Goal: Feedback & Contribution: Submit feedback/report problem

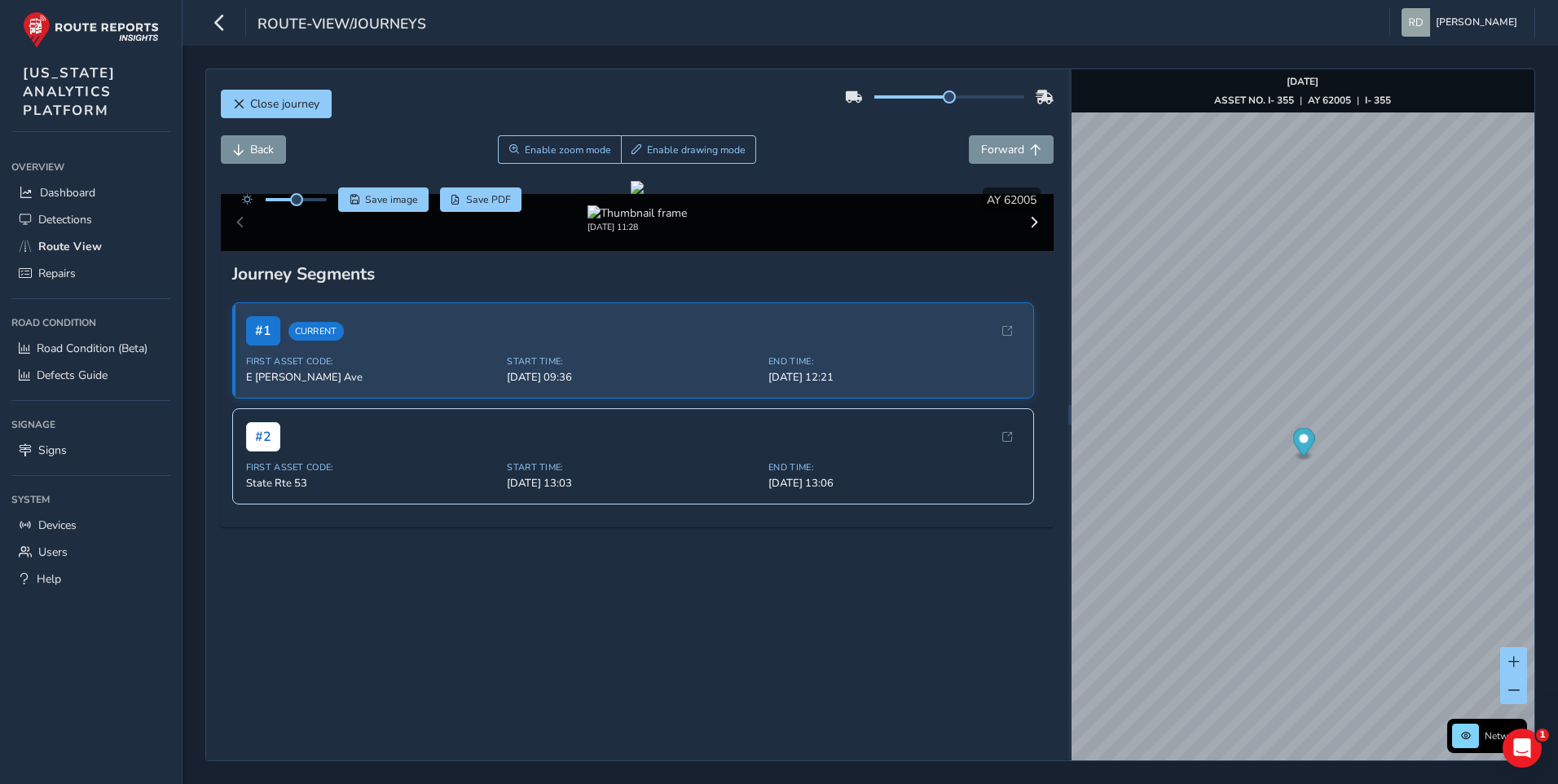
click at [876, 132] on div "Close journey" at bounding box center [637, 109] width 833 height 52
click at [643, 194] on div at bounding box center [638, 187] width 13 height 13
click at [820, 159] on div "Back Enable zoom mode Enable drawing mode Forward" at bounding box center [637, 149] width 833 height 28
click at [818, 143] on div "Back Enable zoom mode Enable drawing mode Forward" at bounding box center [637, 149] width 833 height 28
click at [1004, 154] on span "Forward" at bounding box center [1002, 149] width 43 height 16
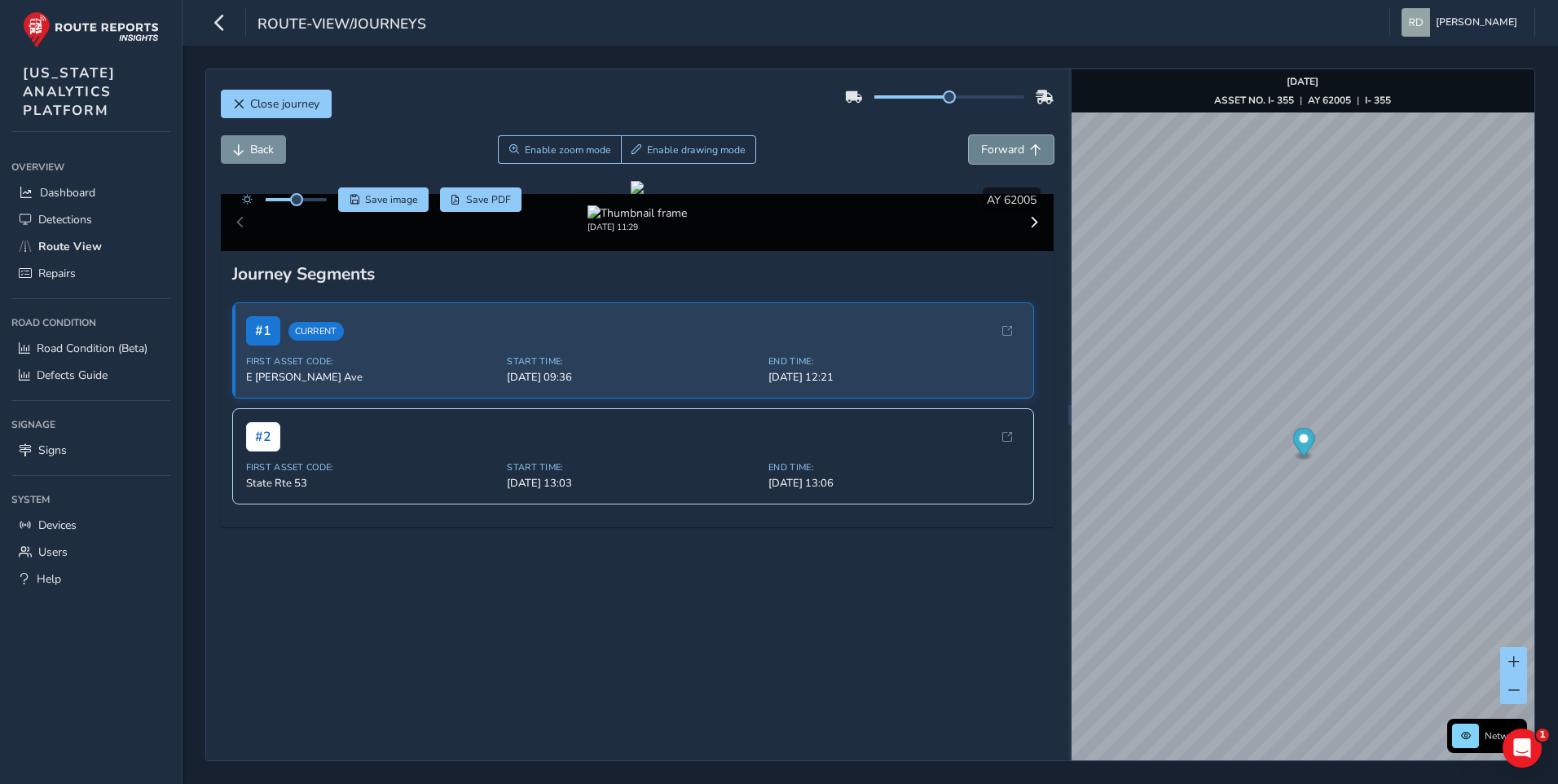
click at [1004, 154] on span "Forward" at bounding box center [1002, 149] width 43 height 16
click at [986, 157] on span "Forward" at bounding box center [1002, 149] width 43 height 16
click at [989, 158] on button "Forward" at bounding box center [1012, 149] width 85 height 28
click at [643, 194] on div at bounding box center [638, 187] width 13 height 13
click at [674, 149] on span "Enable drawing mode" at bounding box center [696, 150] width 99 height 13
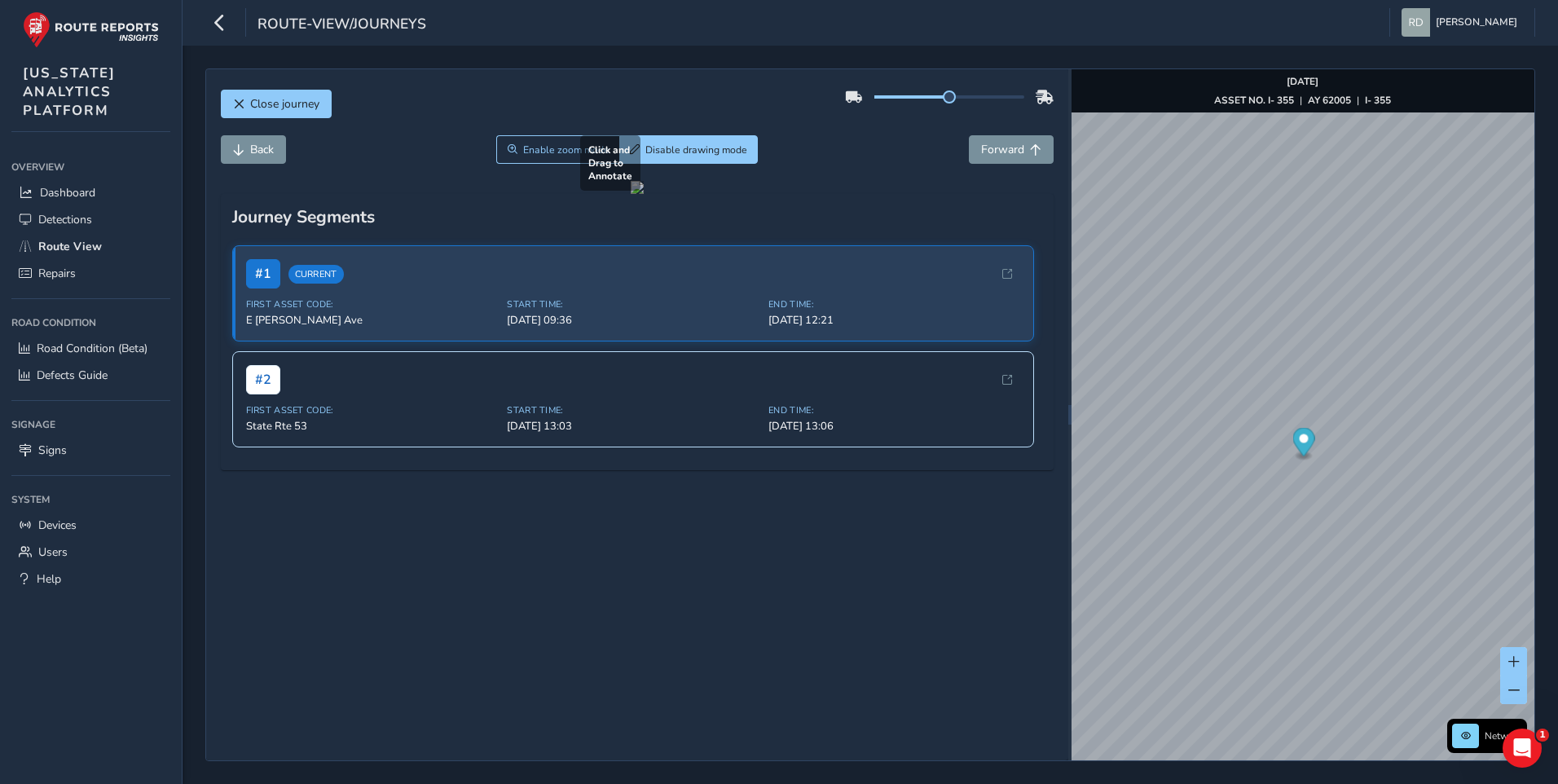
drag, startPoint x: 640, startPoint y: 521, endPoint x: 870, endPoint y: 612, distance: 247.3
click at [643, 194] on div at bounding box center [638, 187] width 13 height 13
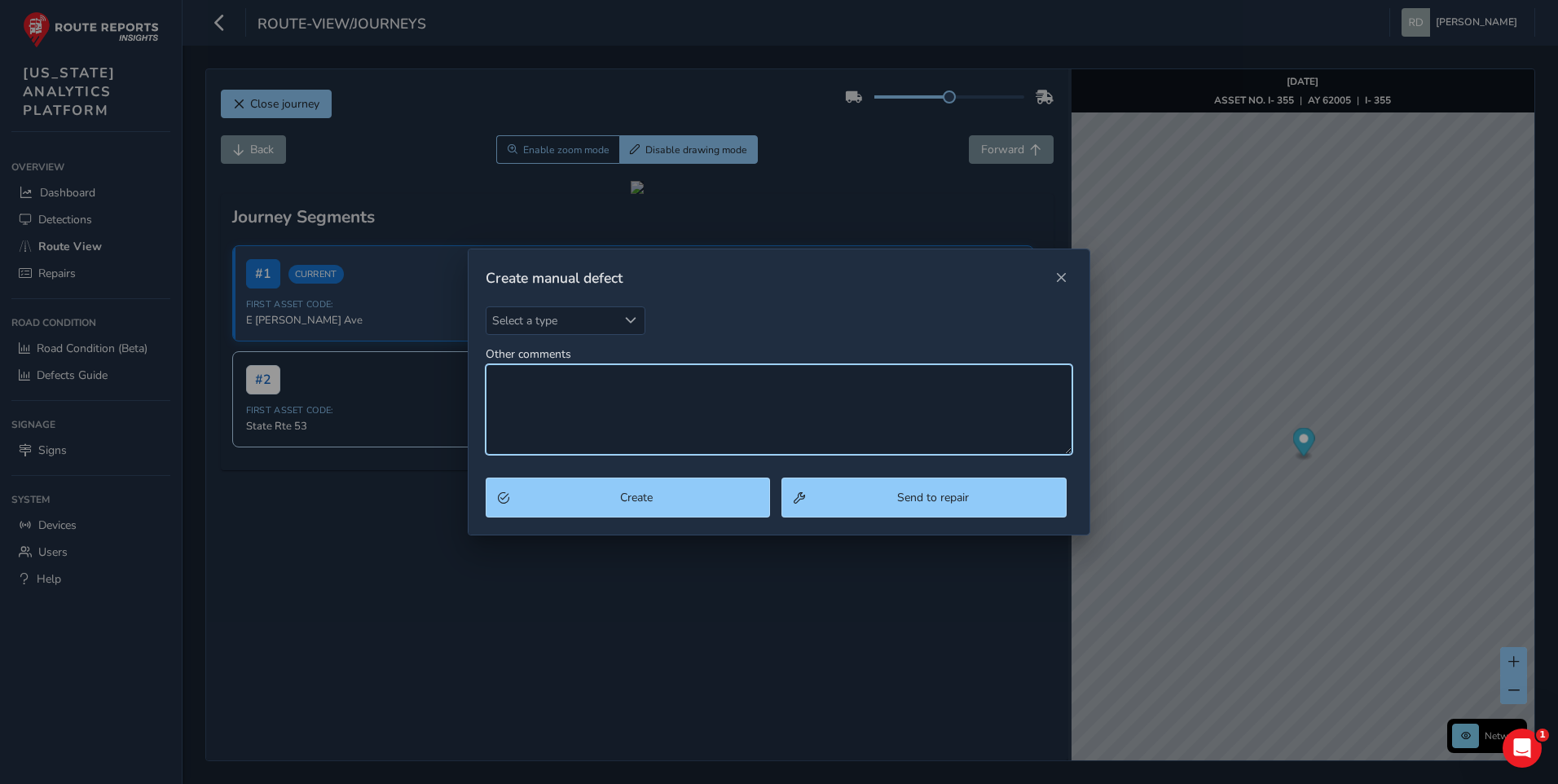
click at [601, 399] on textarea "Other comments" at bounding box center [779, 409] width 588 height 90
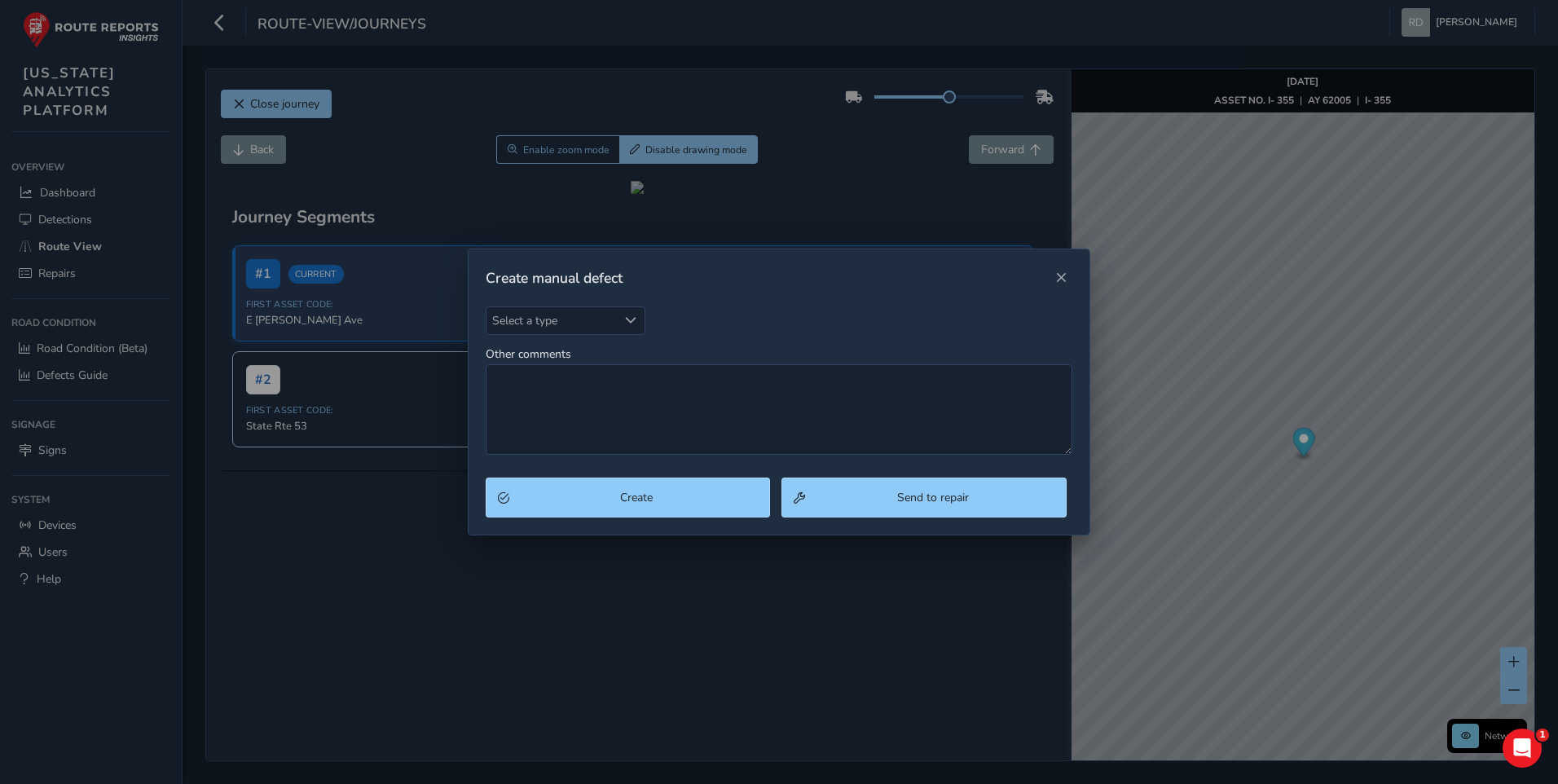
click at [616, 341] on div "Select a type Select a type Other comments" at bounding box center [779, 381] width 588 height 149
click at [585, 322] on span "Select a type" at bounding box center [552, 321] width 131 height 27
type input "pot"
click at [575, 394] on li "Pothole" at bounding box center [583, 394] width 192 height 27
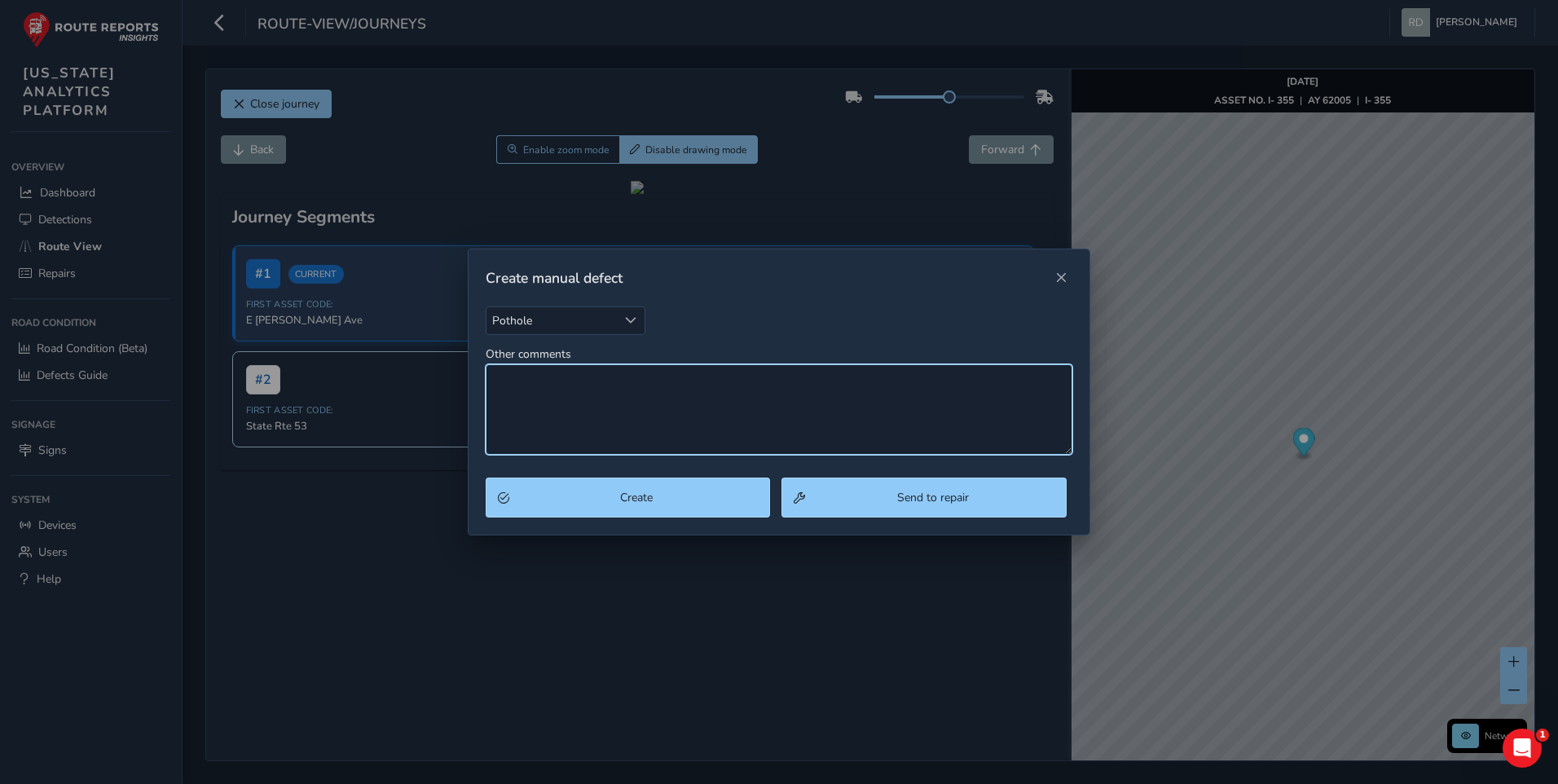
click at [580, 394] on textarea "Other comments" at bounding box center [779, 409] width 588 height 90
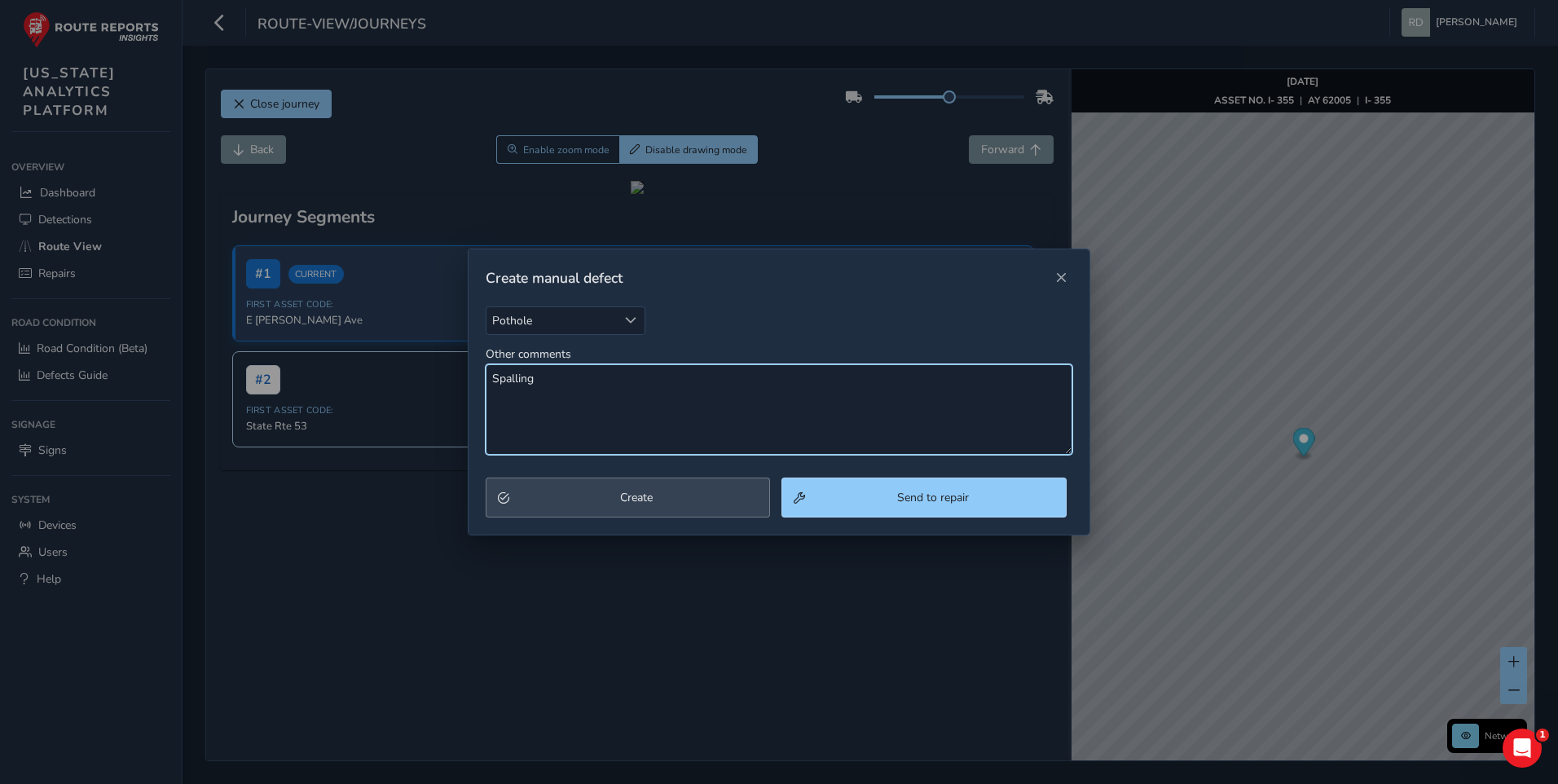
type textarea "Spalling"
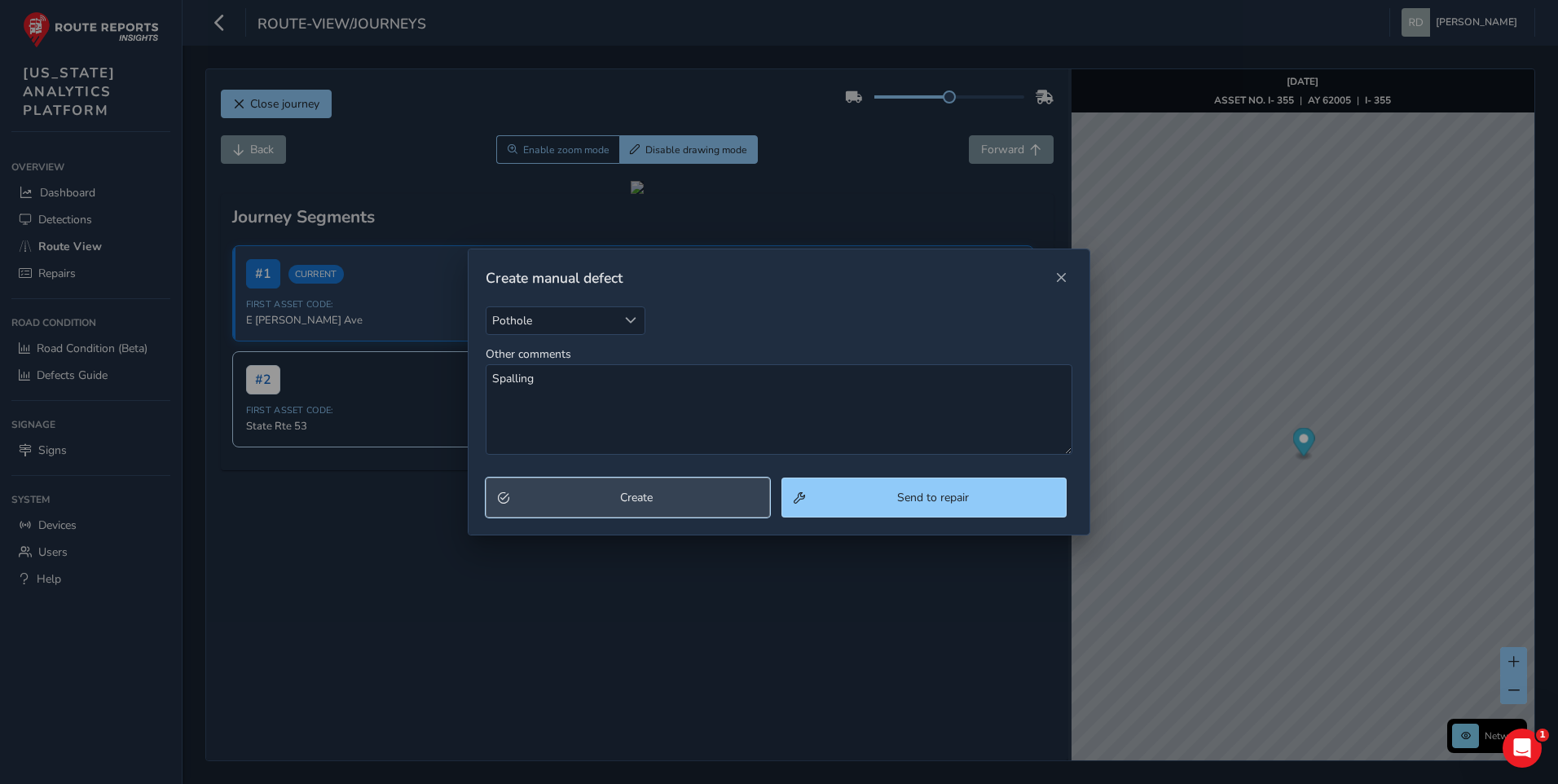
click at [646, 503] on span "Create" at bounding box center [637, 497] width 244 height 16
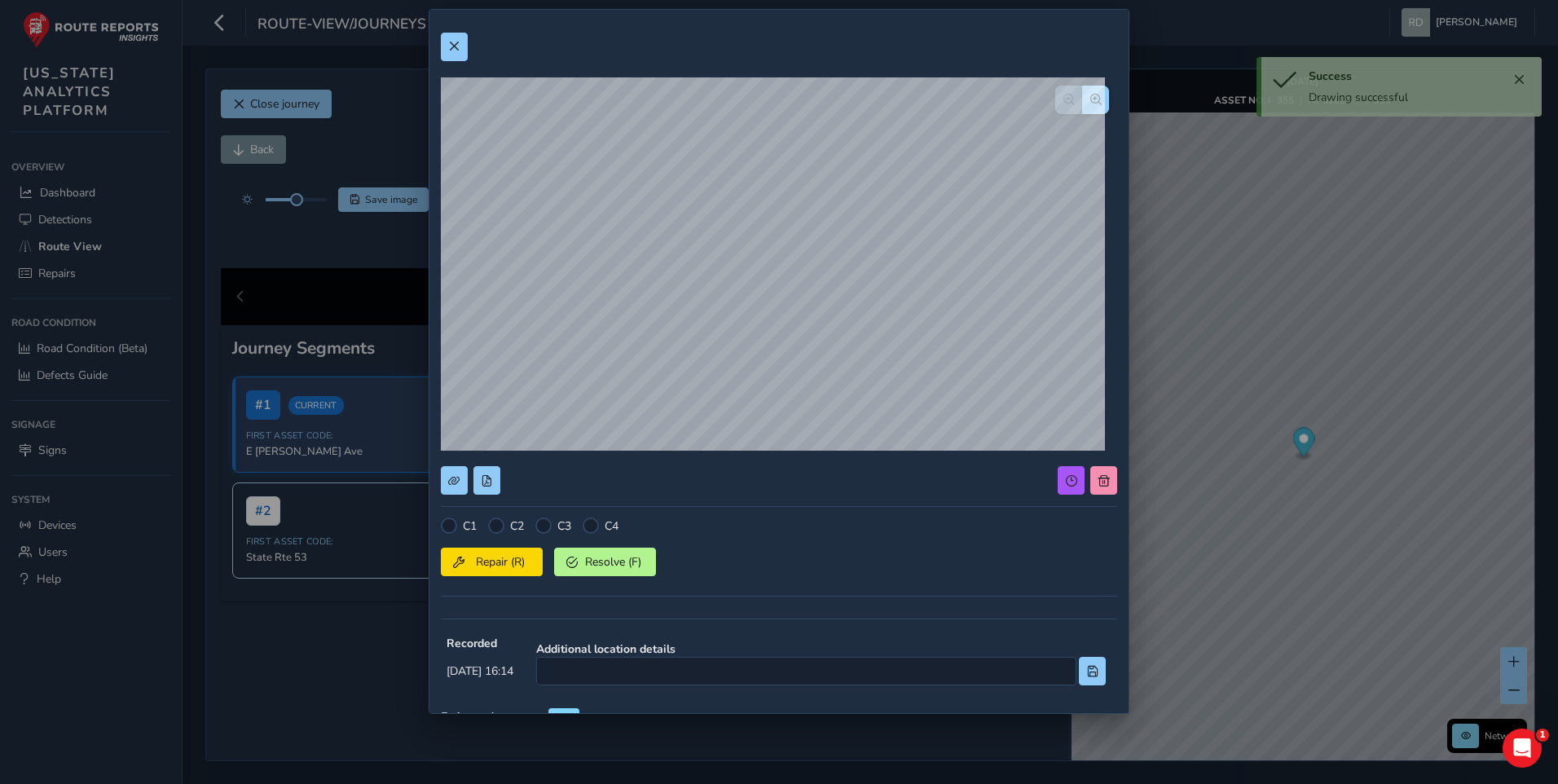
drag, startPoint x: 494, startPoint y: 530, endPoint x: 495, endPoint y: 540, distance: 10.0
click at [495, 530] on div at bounding box center [497, 525] width 17 height 17
click at [495, 562] on span "Repair (R)" at bounding box center [500, 561] width 61 height 16
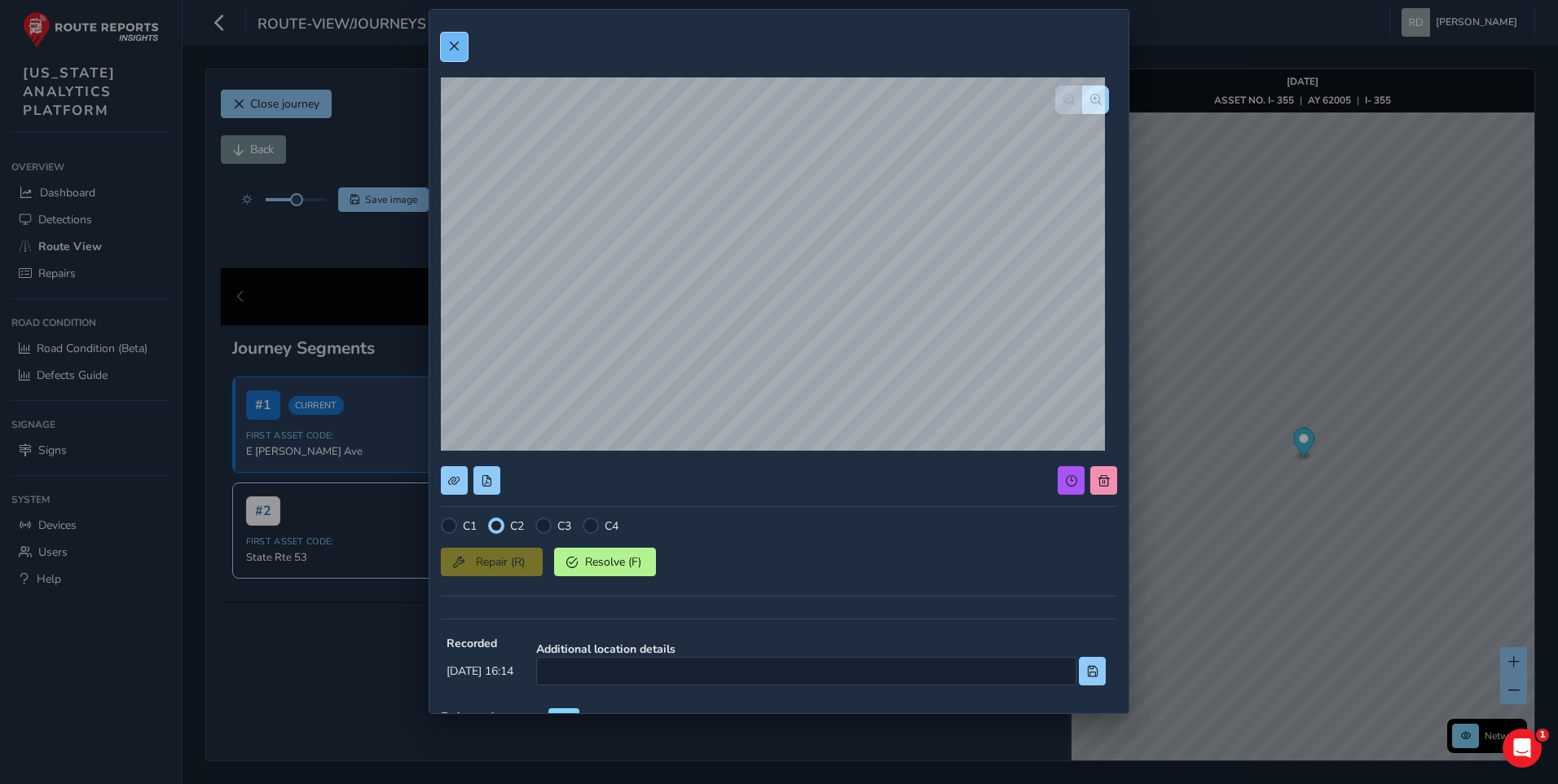
click at [453, 42] on span at bounding box center [454, 46] width 12 height 12
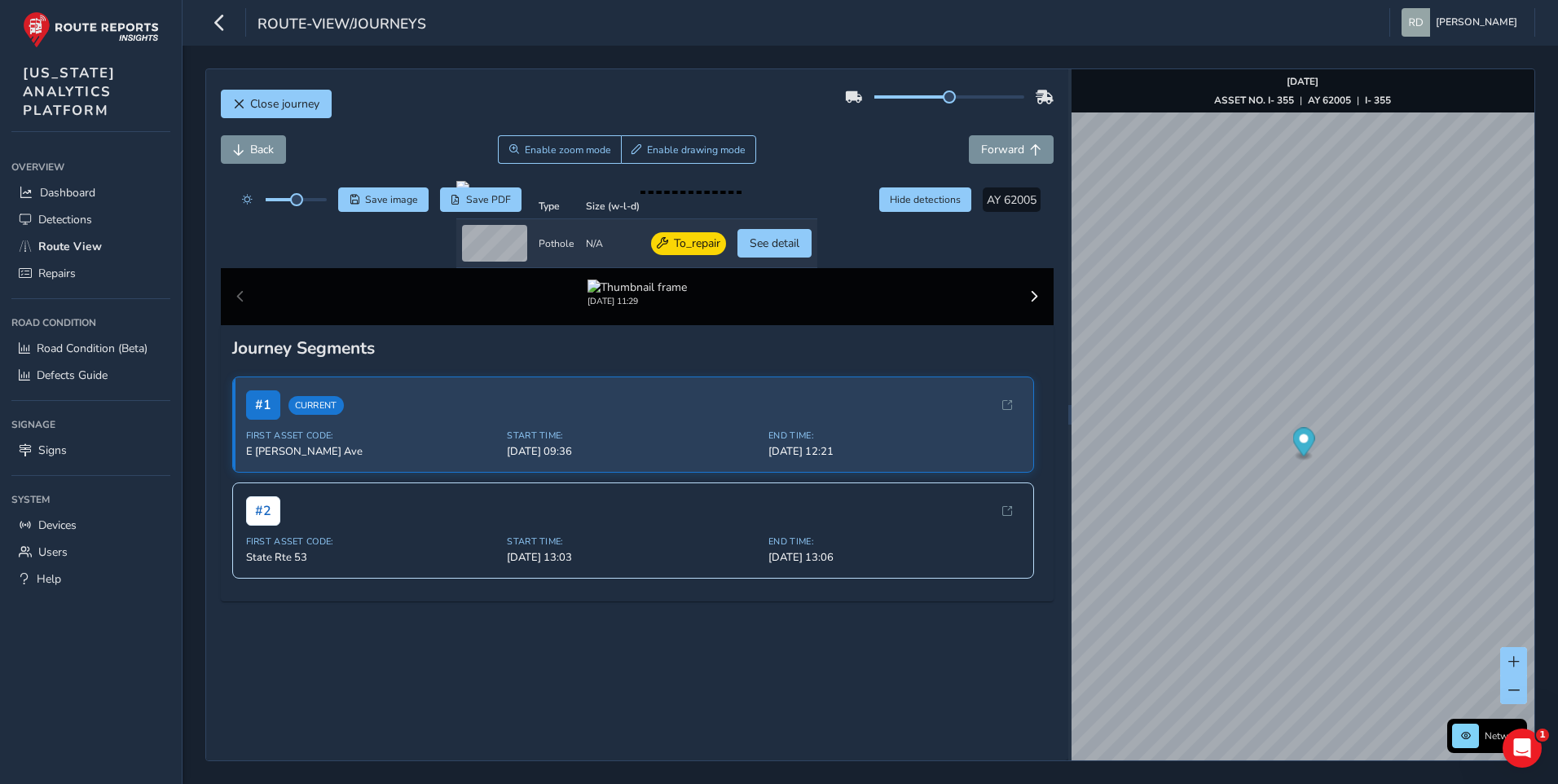
click at [464, 109] on div "Close journey" at bounding box center [637, 109] width 833 height 52
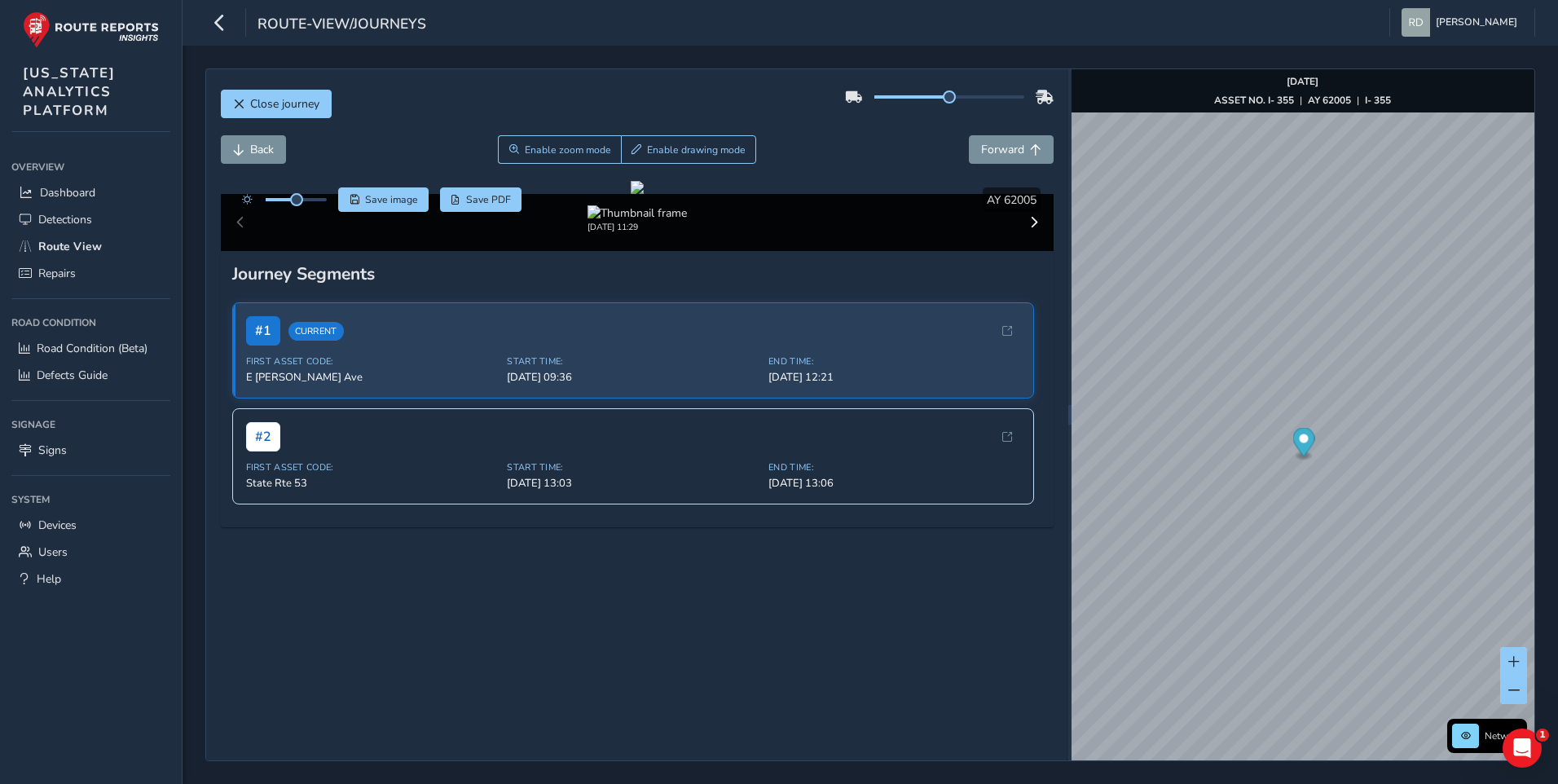
click at [805, 138] on div "Back Enable zoom mode Enable drawing mode Forward" at bounding box center [637, 149] width 833 height 28
click at [653, 145] on span "Enable drawing mode" at bounding box center [696, 150] width 99 height 13
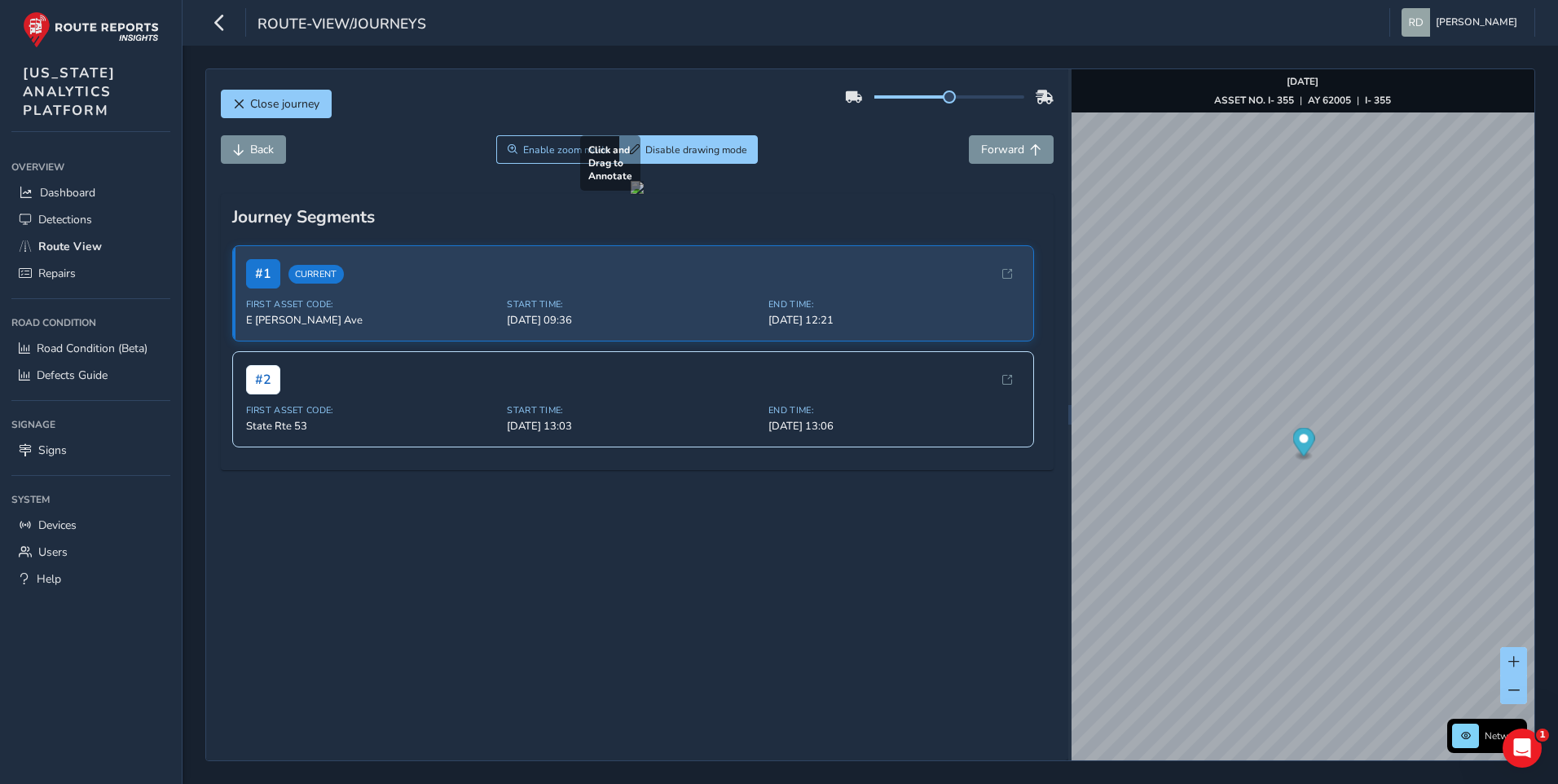
drag, startPoint x: 390, startPoint y: 494, endPoint x: 630, endPoint y: 639, distance: 280.4
click at [631, 194] on div at bounding box center [638, 187] width 13 height 13
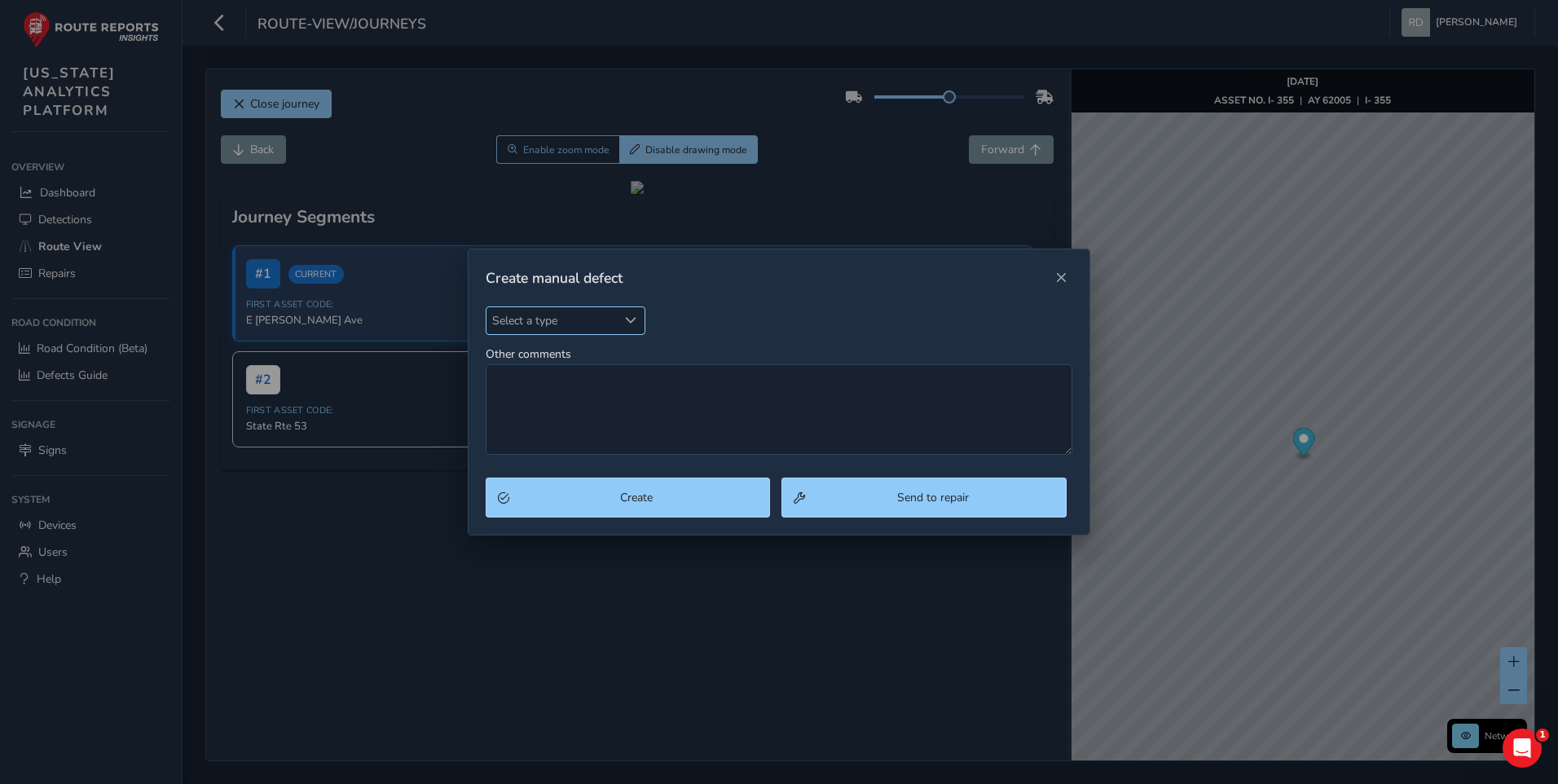
click at [561, 315] on span "Select a type" at bounding box center [552, 321] width 131 height 27
type input "SHould"
click at [564, 392] on li "Shoulder Rutting" at bounding box center [583, 394] width 192 height 27
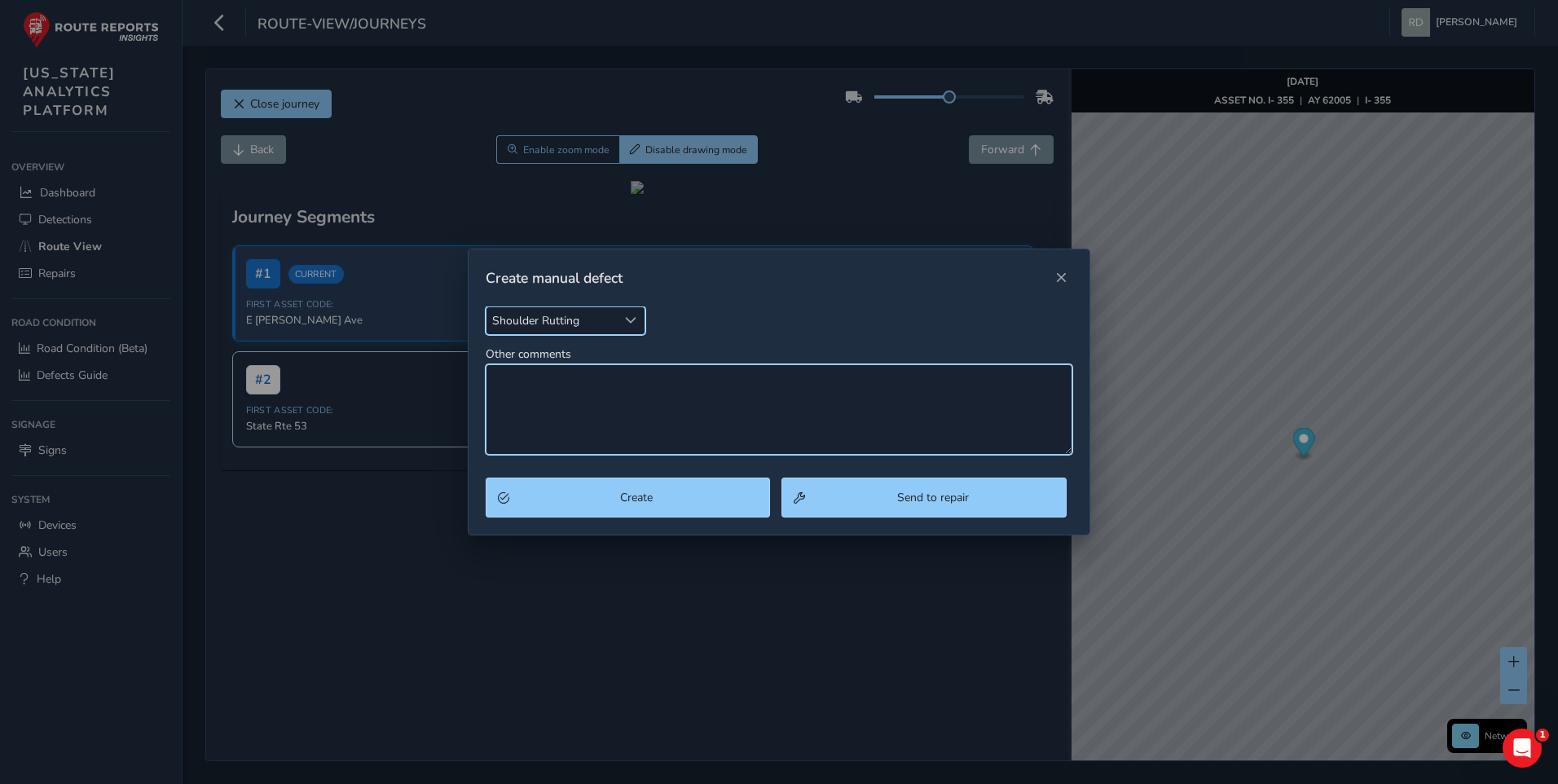
click at [586, 423] on textarea "Other comments" at bounding box center [779, 409] width 588 height 90
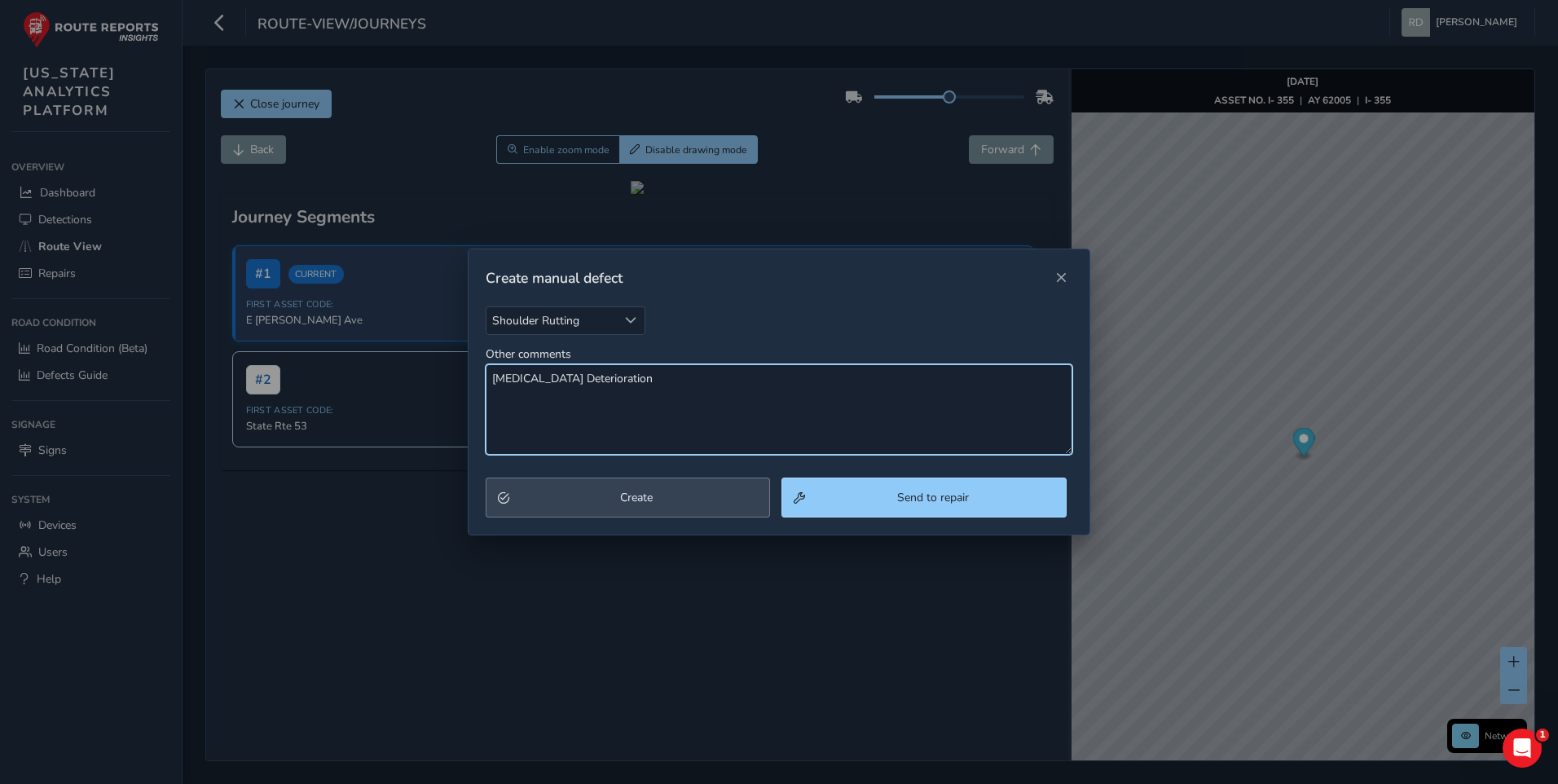
type textarea "[MEDICAL_DATA] Deterioration"
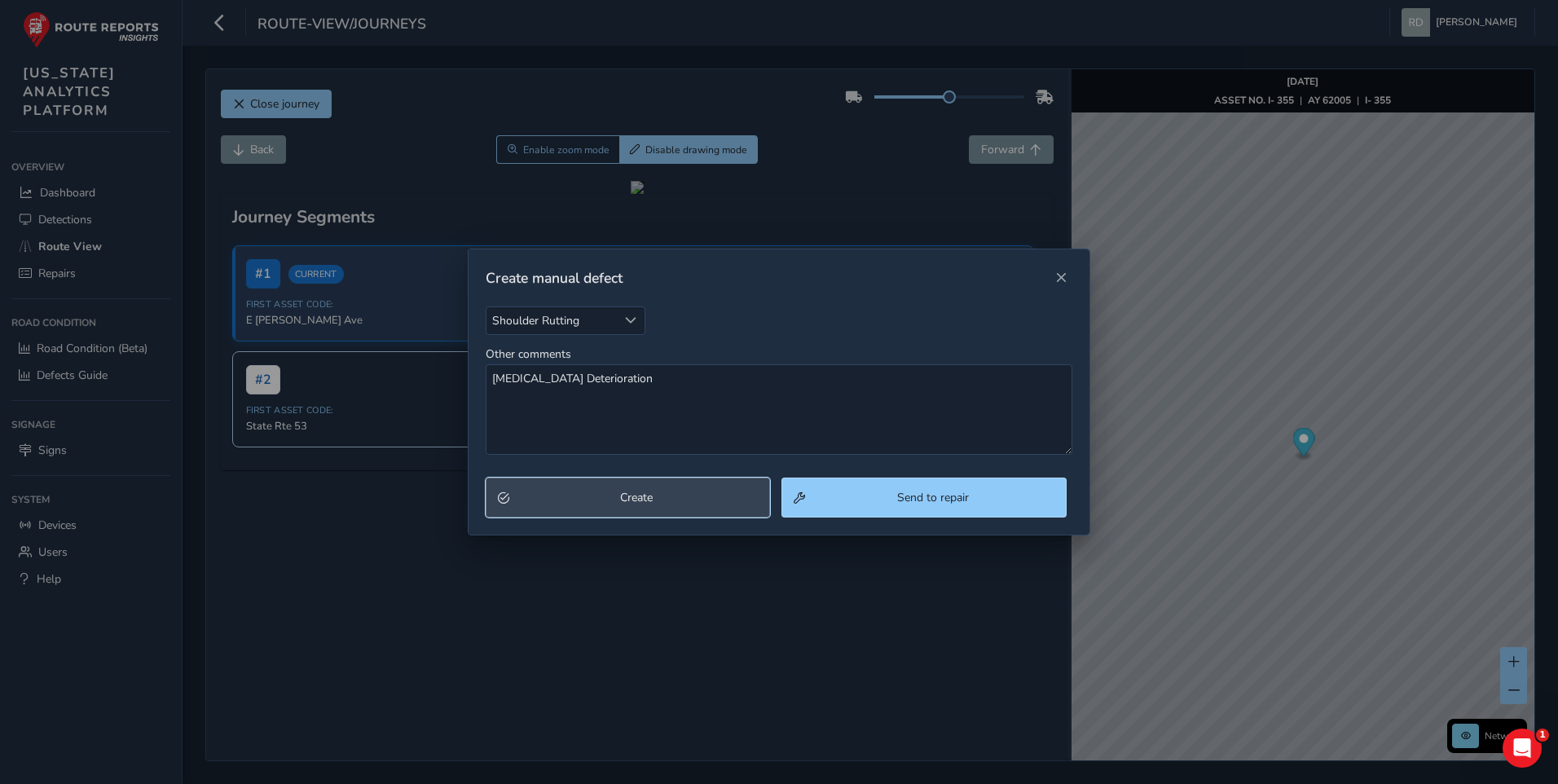
click at [581, 512] on button "Create" at bounding box center [629, 497] width 285 height 40
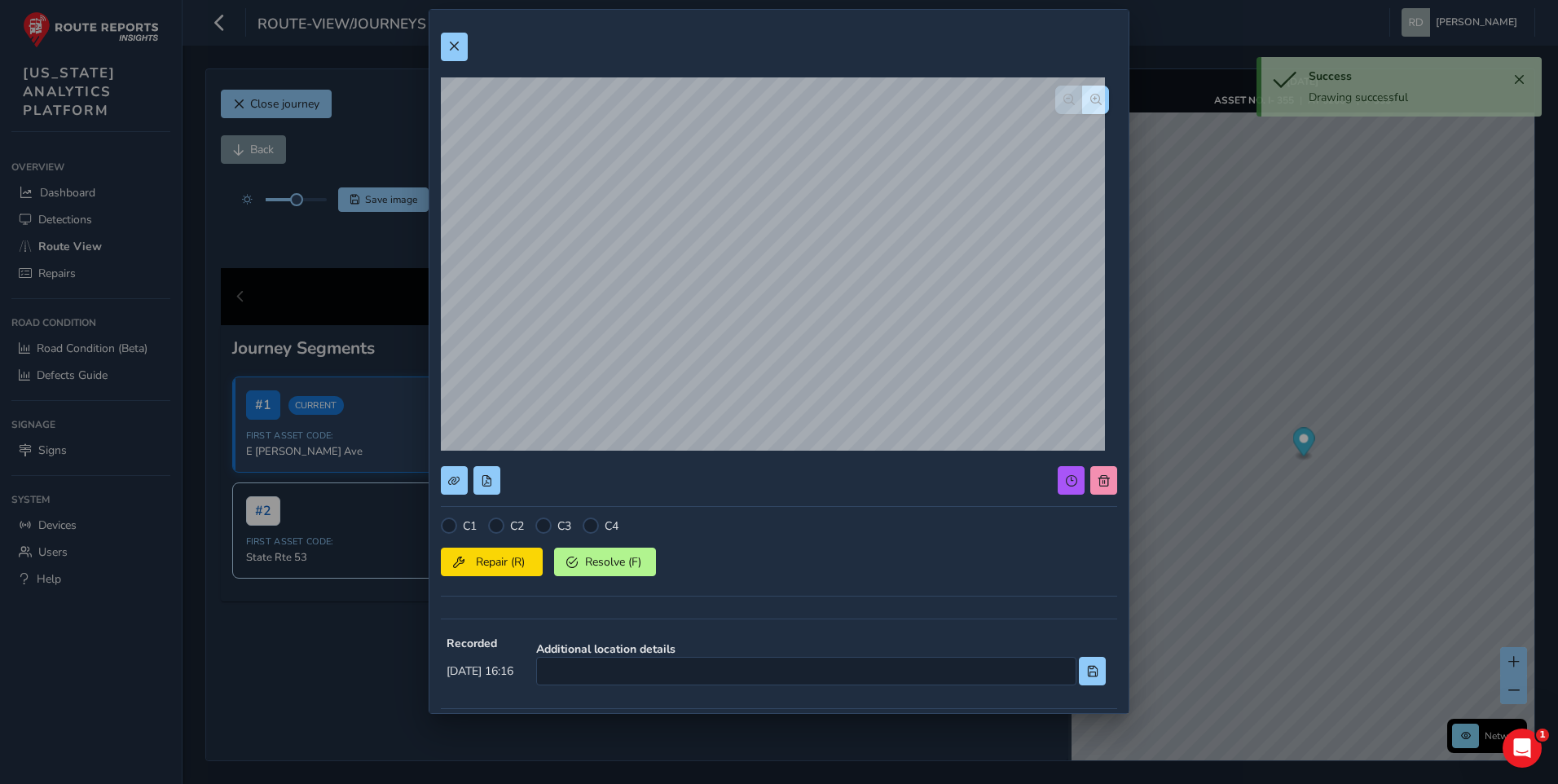
click at [498, 528] on div at bounding box center [497, 525] width 17 height 17
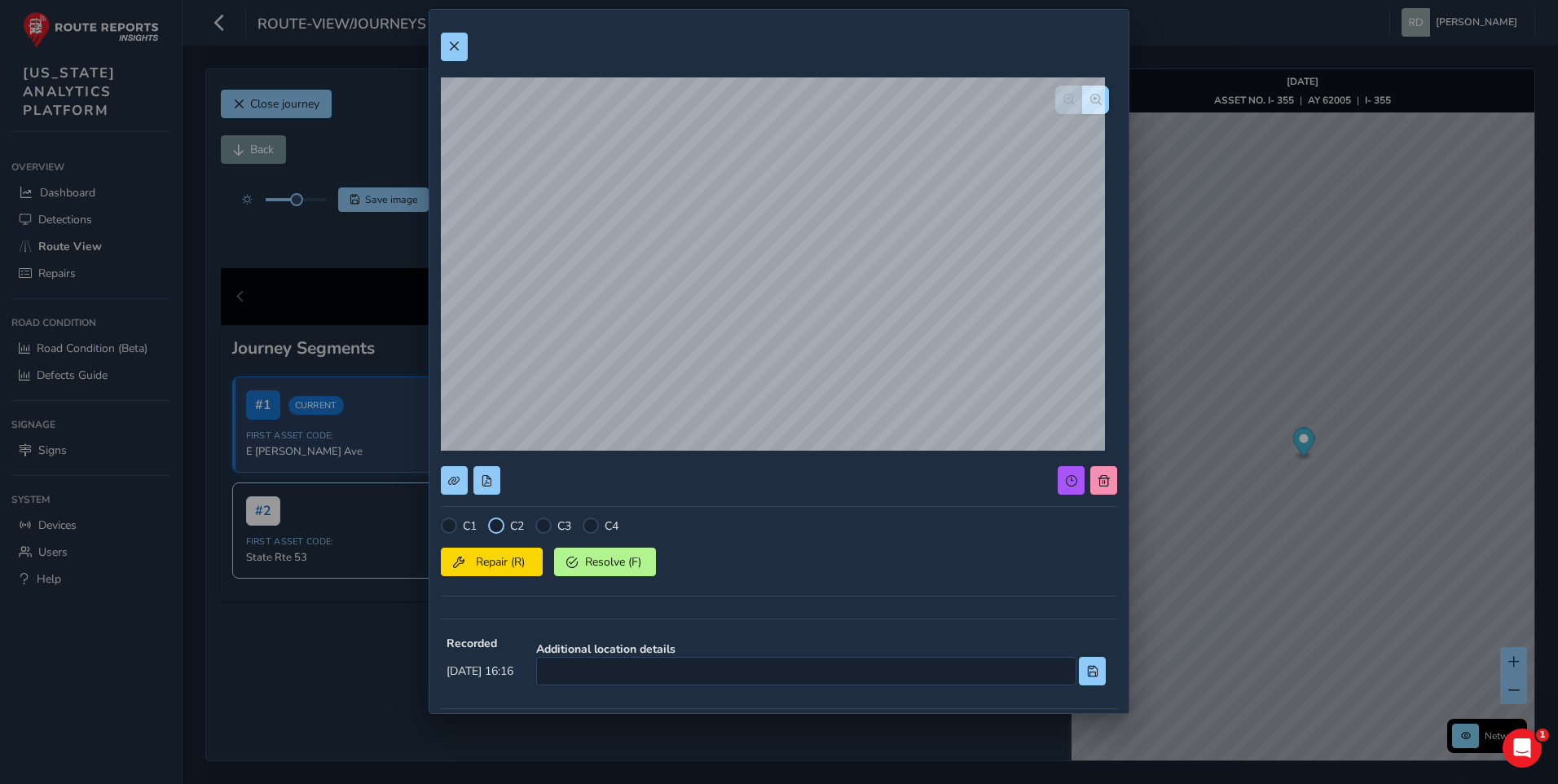
click at [497, 517] on div at bounding box center [497, 525] width 17 height 17
click at [497, 564] on span "Repair (R)" at bounding box center [500, 561] width 61 height 16
click at [453, 49] on span at bounding box center [454, 46] width 12 height 12
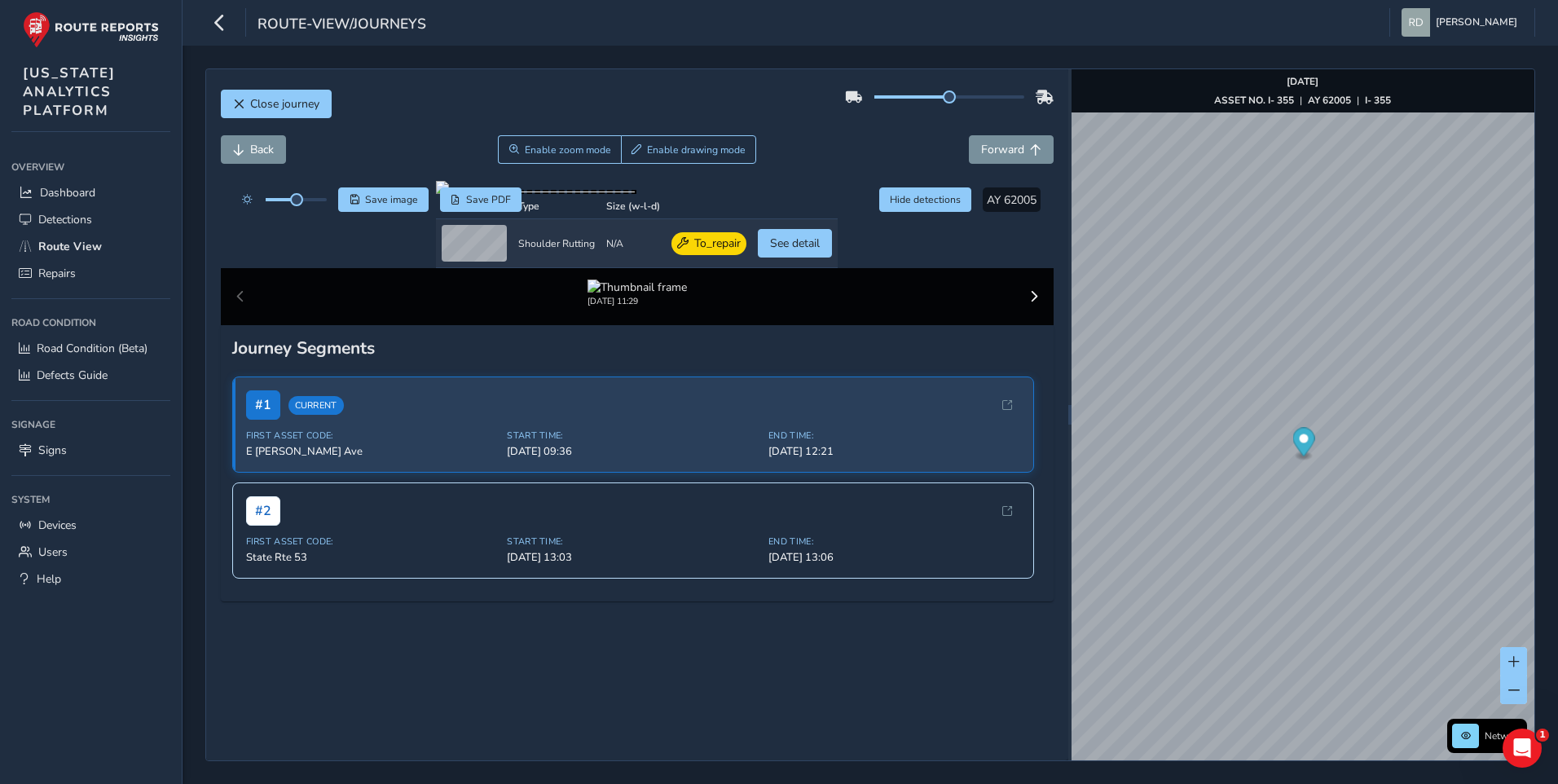
click at [816, 148] on div "Back Enable zoom mode Enable drawing mode Forward" at bounding box center [637, 149] width 833 height 28
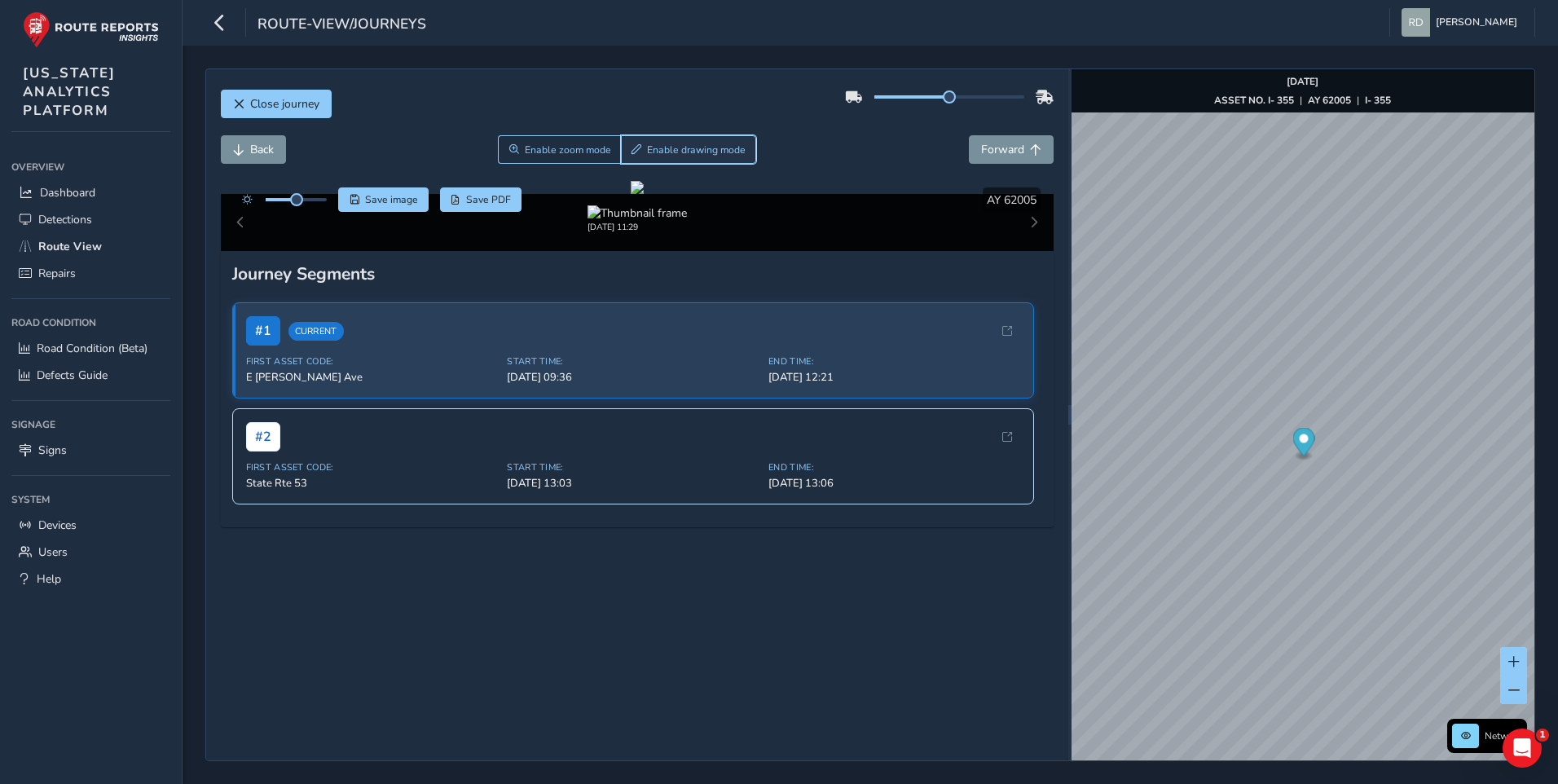
click at [728, 152] on span "Enable drawing mode" at bounding box center [696, 150] width 99 height 13
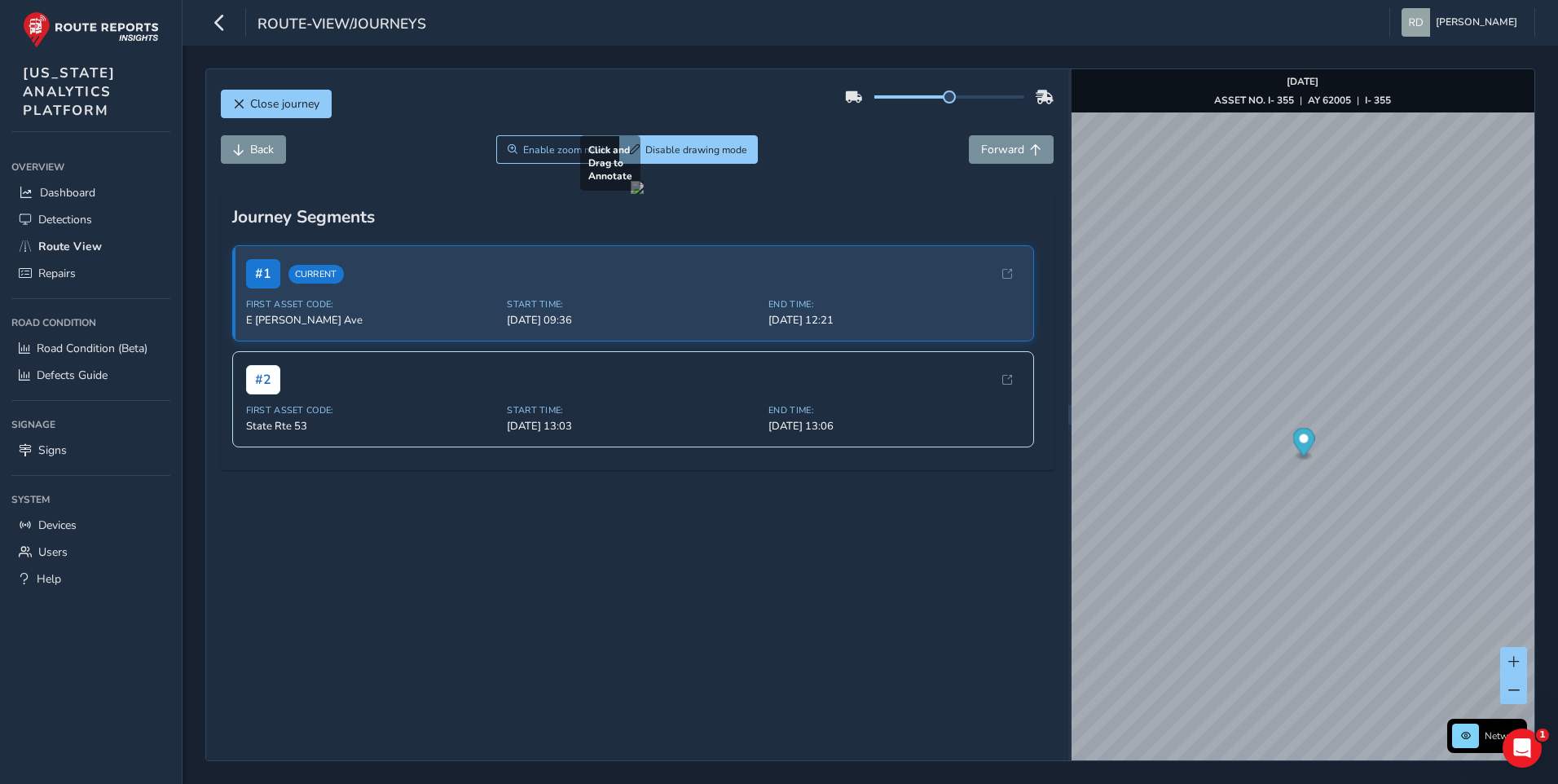
drag, startPoint x: 549, startPoint y: 536, endPoint x: 733, endPoint y: 603, distance: 195.8
click at [643, 194] on div at bounding box center [638, 187] width 13 height 13
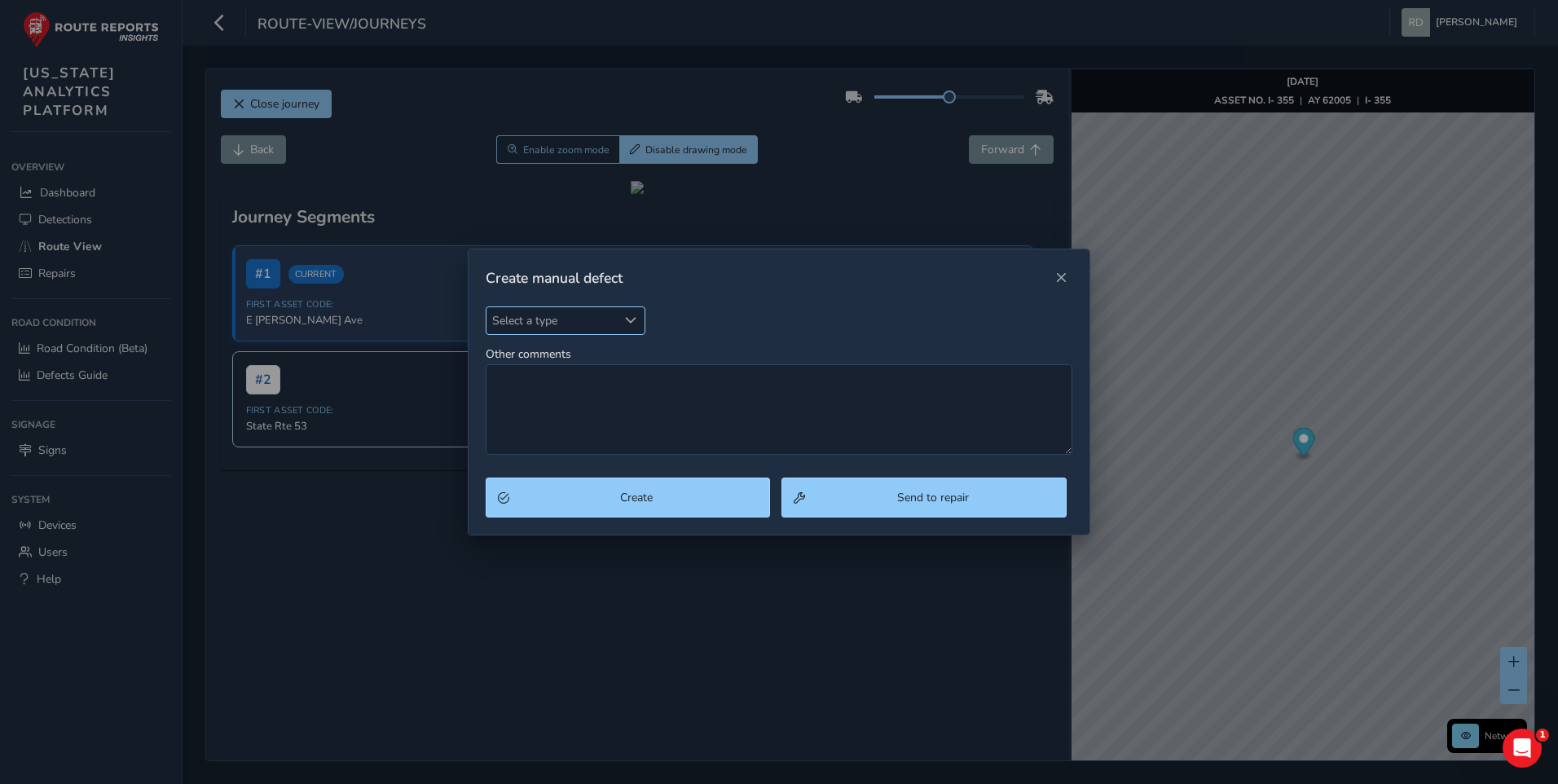
click at [583, 315] on span "Select a type" at bounding box center [552, 321] width 131 height 27
type input "S"
type input "Pot"
click at [541, 383] on li "Pothole" at bounding box center [583, 394] width 192 height 27
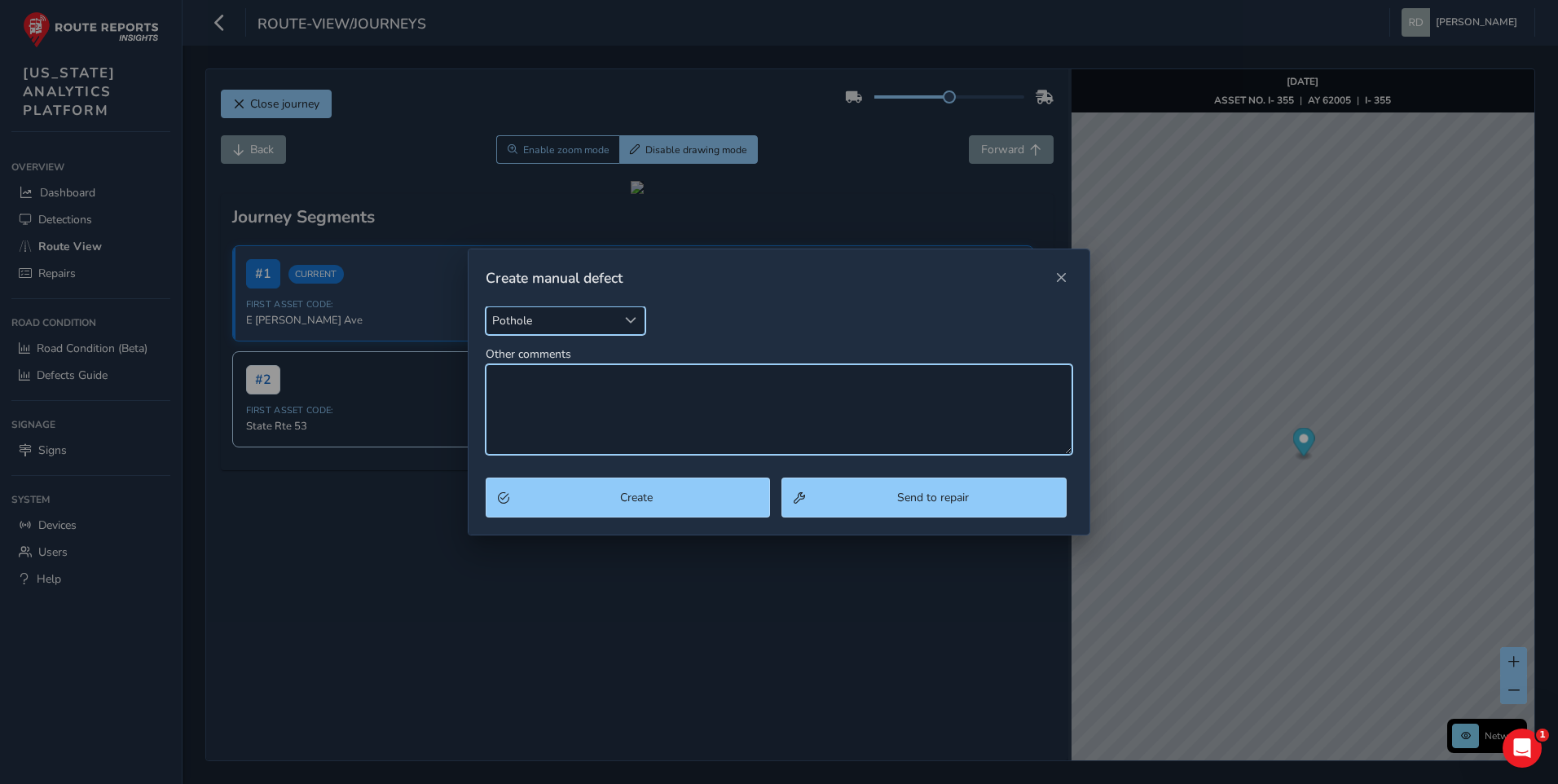
click at [553, 380] on textarea "Other comments" at bounding box center [779, 409] width 588 height 90
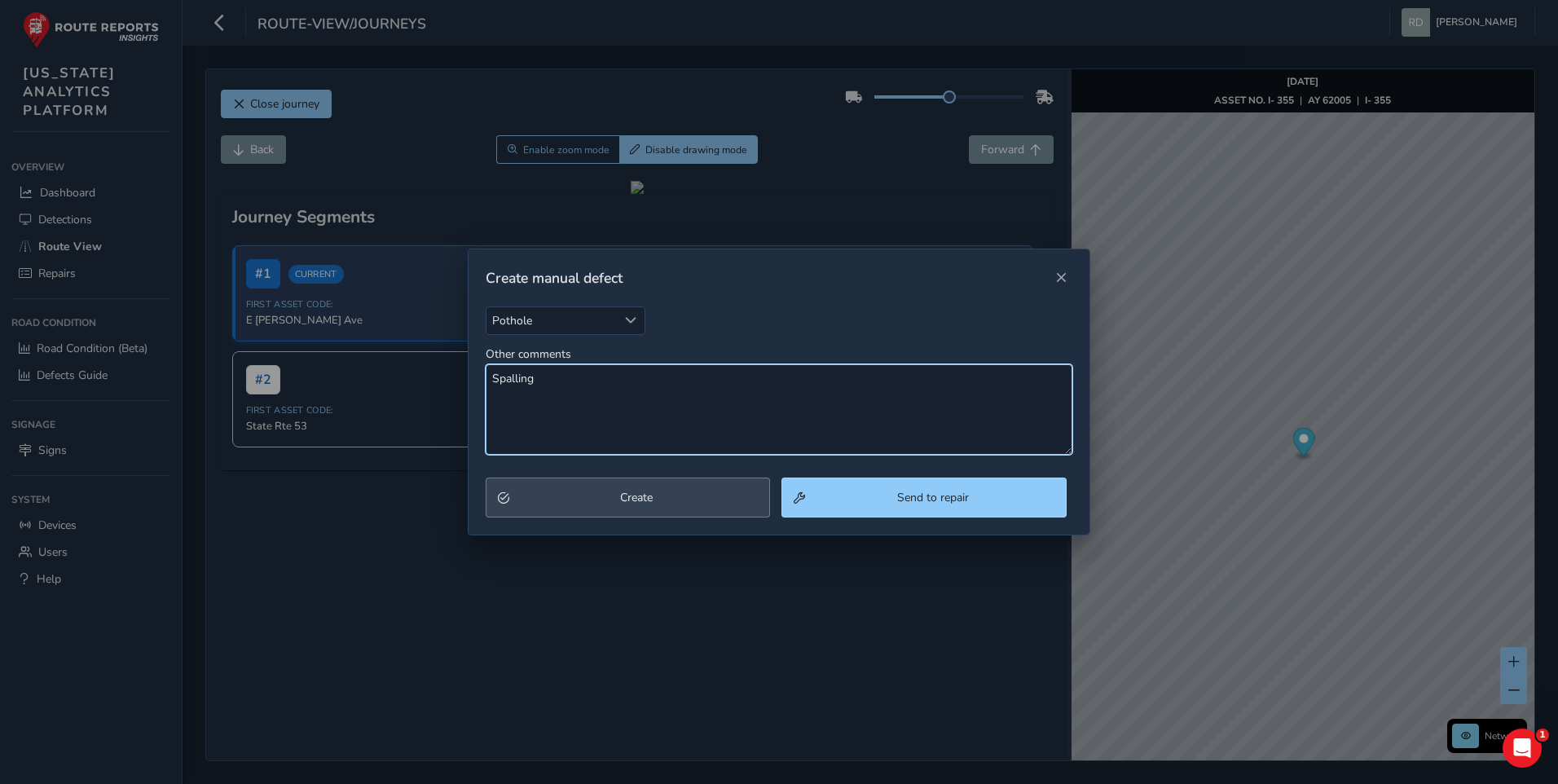
type textarea "Spalling"
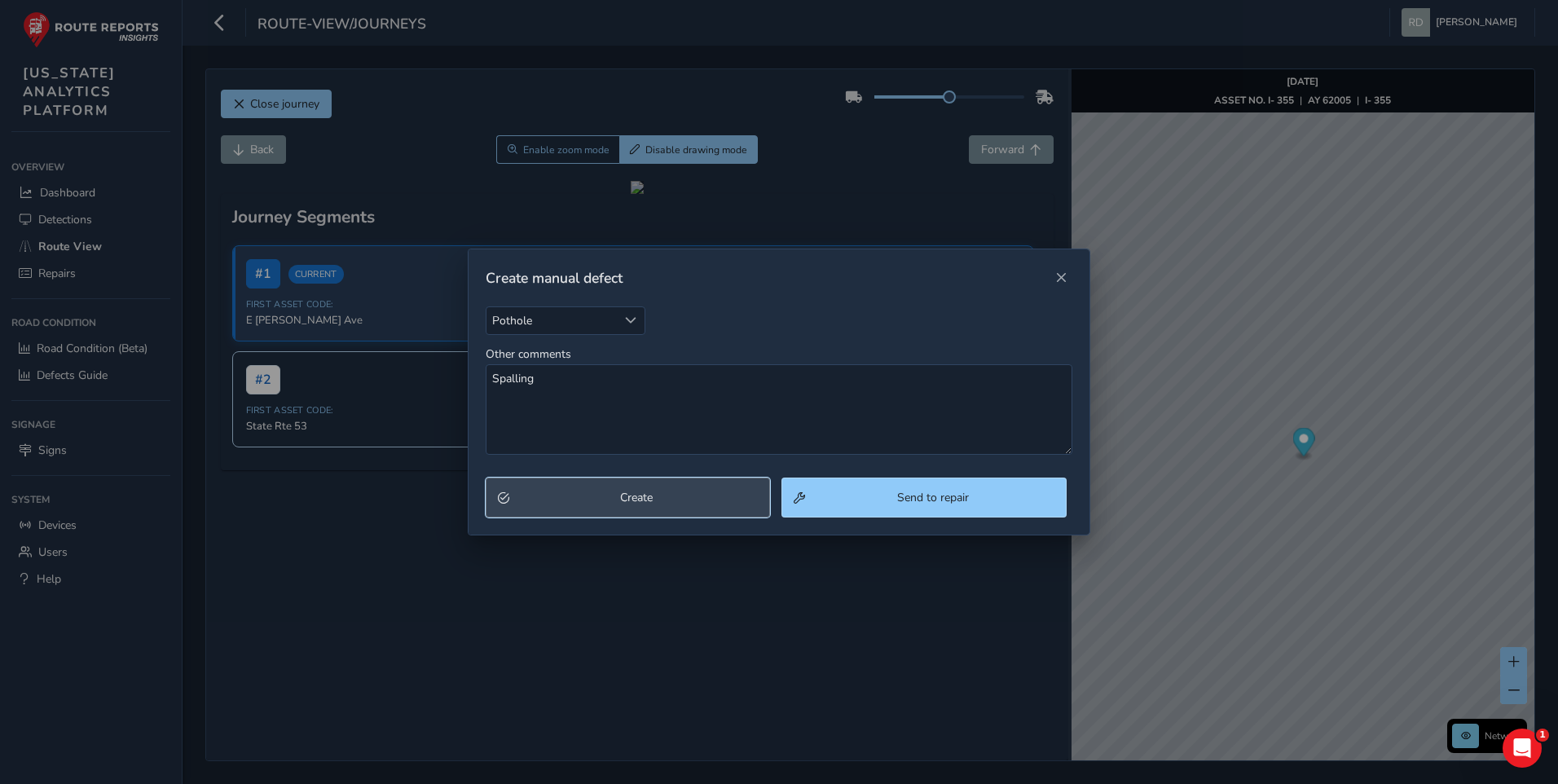
click at [611, 511] on button "Create" at bounding box center [629, 497] width 285 height 40
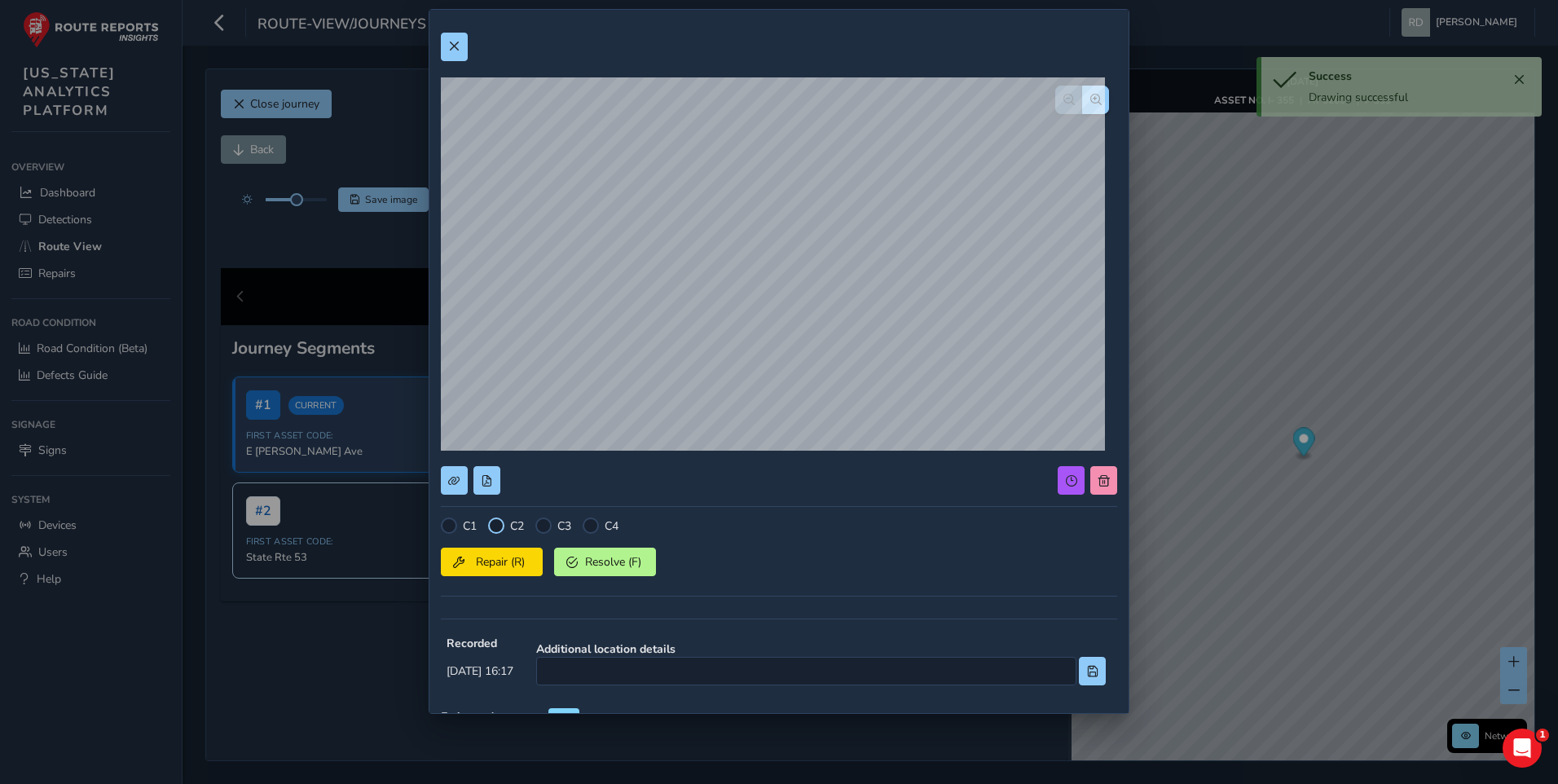
click at [501, 529] on div at bounding box center [497, 525] width 17 height 17
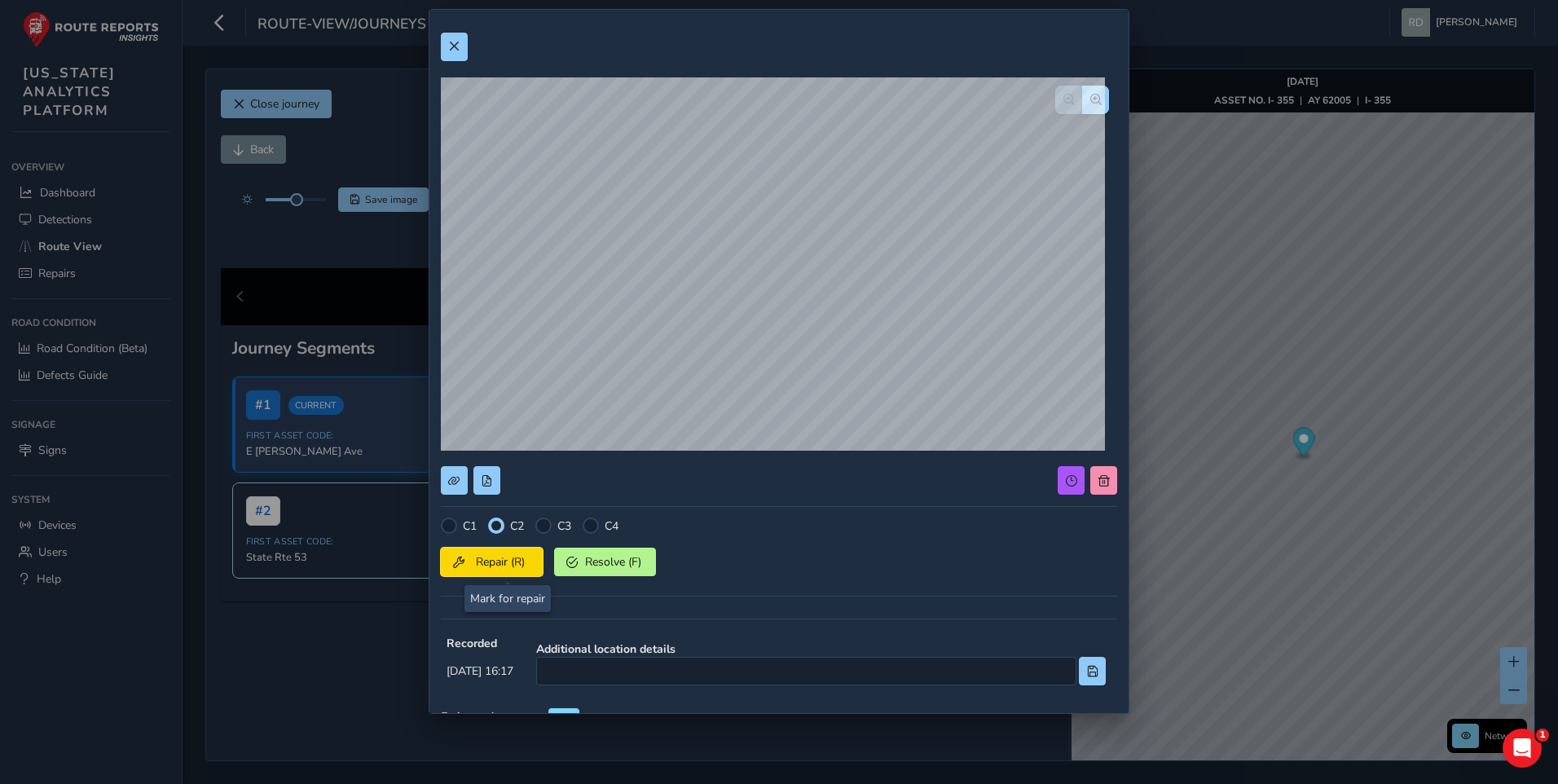
click at [503, 565] on span "Repair (R)" at bounding box center [500, 561] width 61 height 16
click at [456, 51] on span at bounding box center [454, 46] width 12 height 12
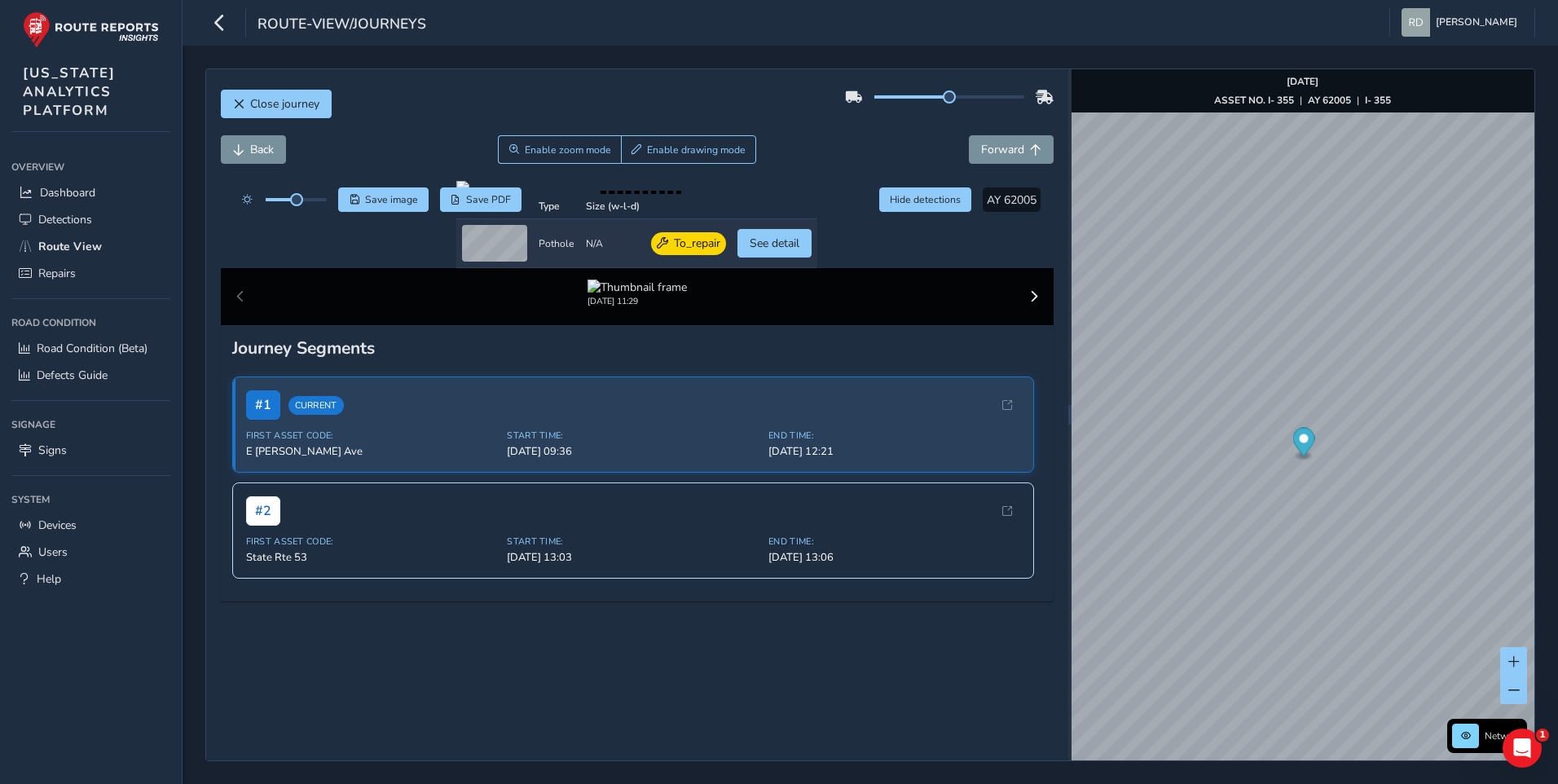
click at [836, 139] on div "Back Enable zoom mode Enable drawing mode Forward" at bounding box center [637, 149] width 833 height 28
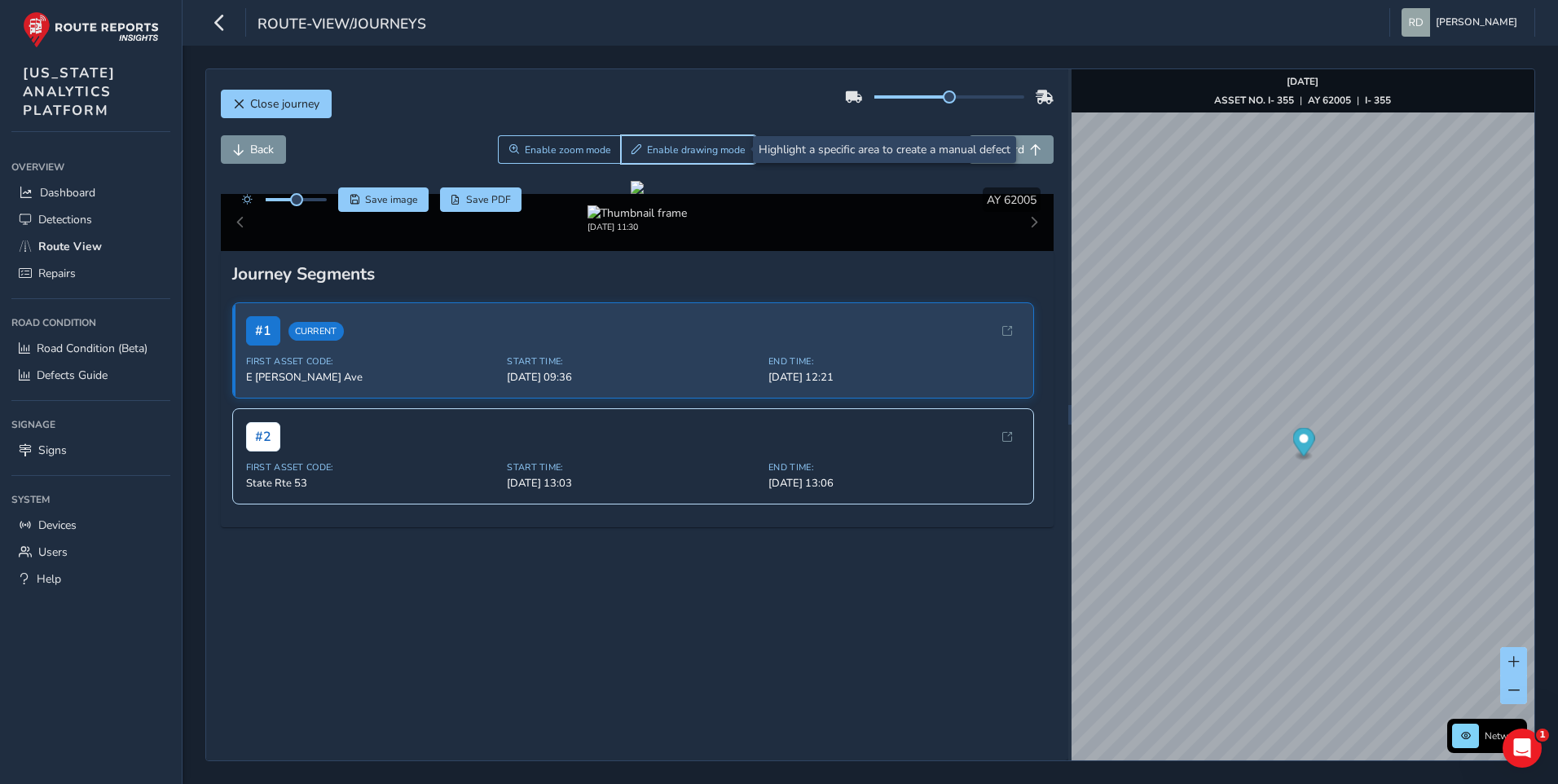
click at [669, 152] on span "Enable drawing mode" at bounding box center [696, 150] width 99 height 13
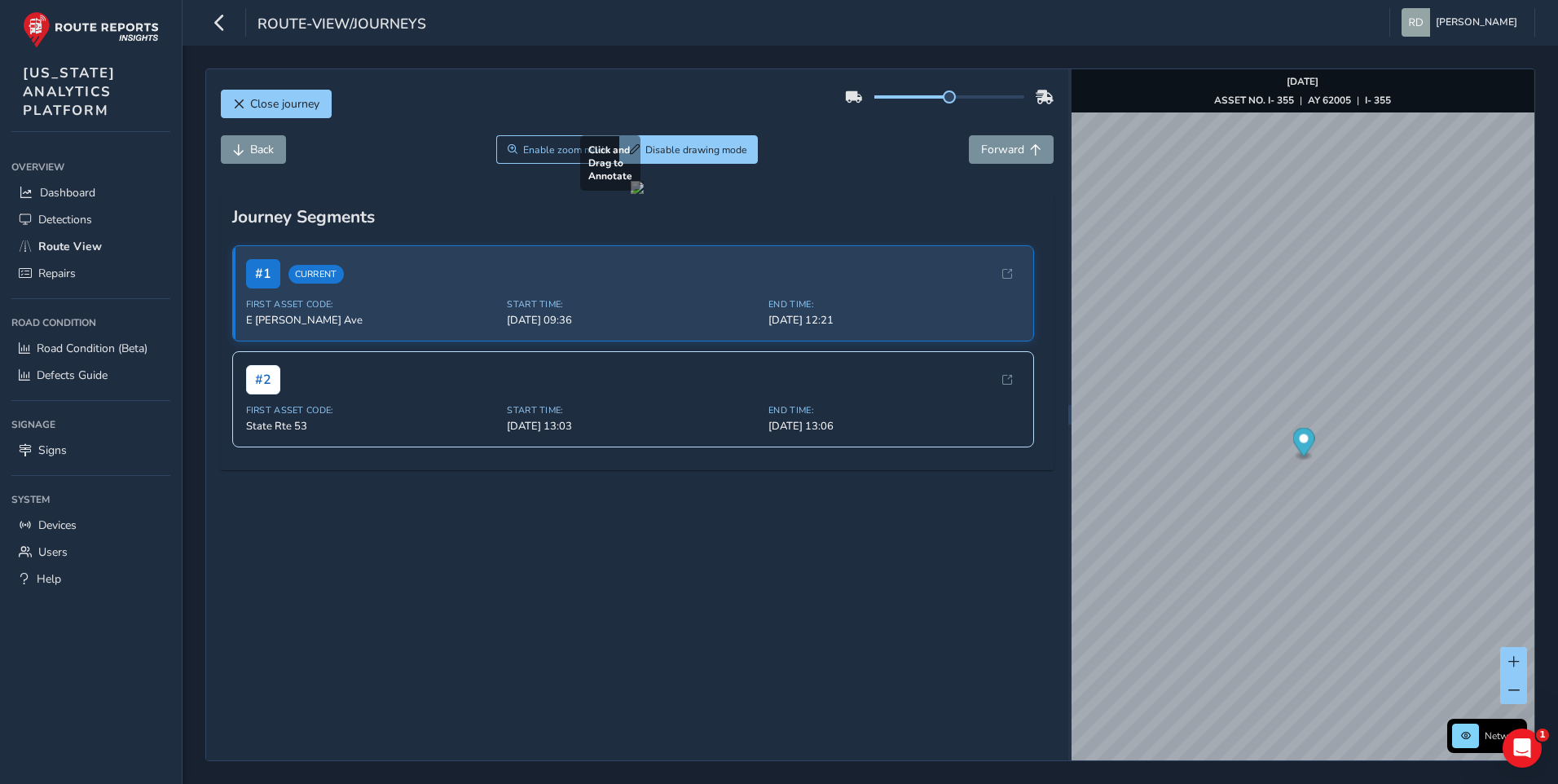
drag, startPoint x: 623, startPoint y: 513, endPoint x: 847, endPoint y: 642, distance: 258.5
click at [643, 194] on div at bounding box center [638, 187] width 13 height 13
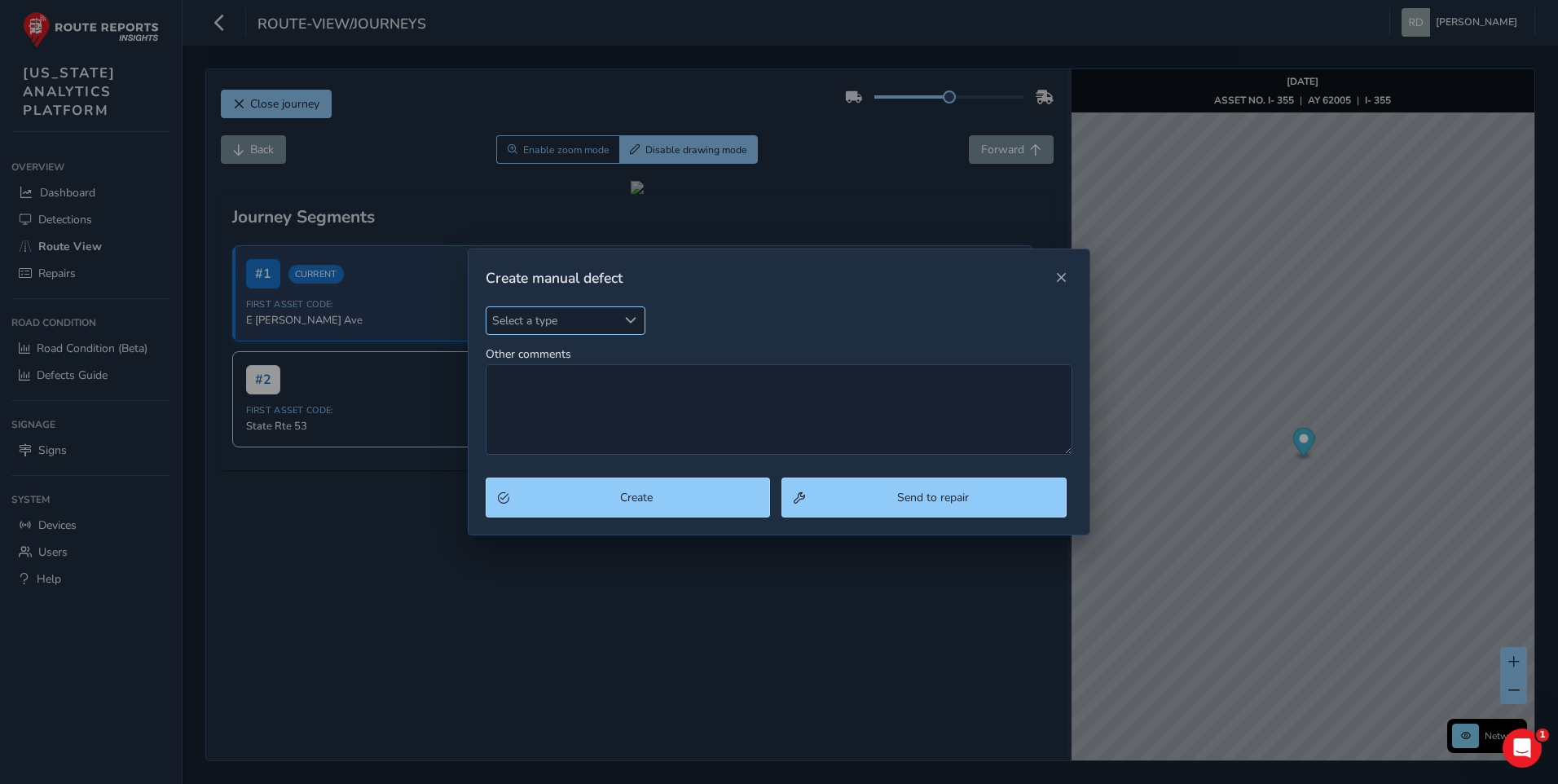
click at [599, 325] on span "Select a type" at bounding box center [552, 321] width 131 height 27
type input "crac"
click at [627, 401] on li "Cracking" at bounding box center [583, 394] width 192 height 27
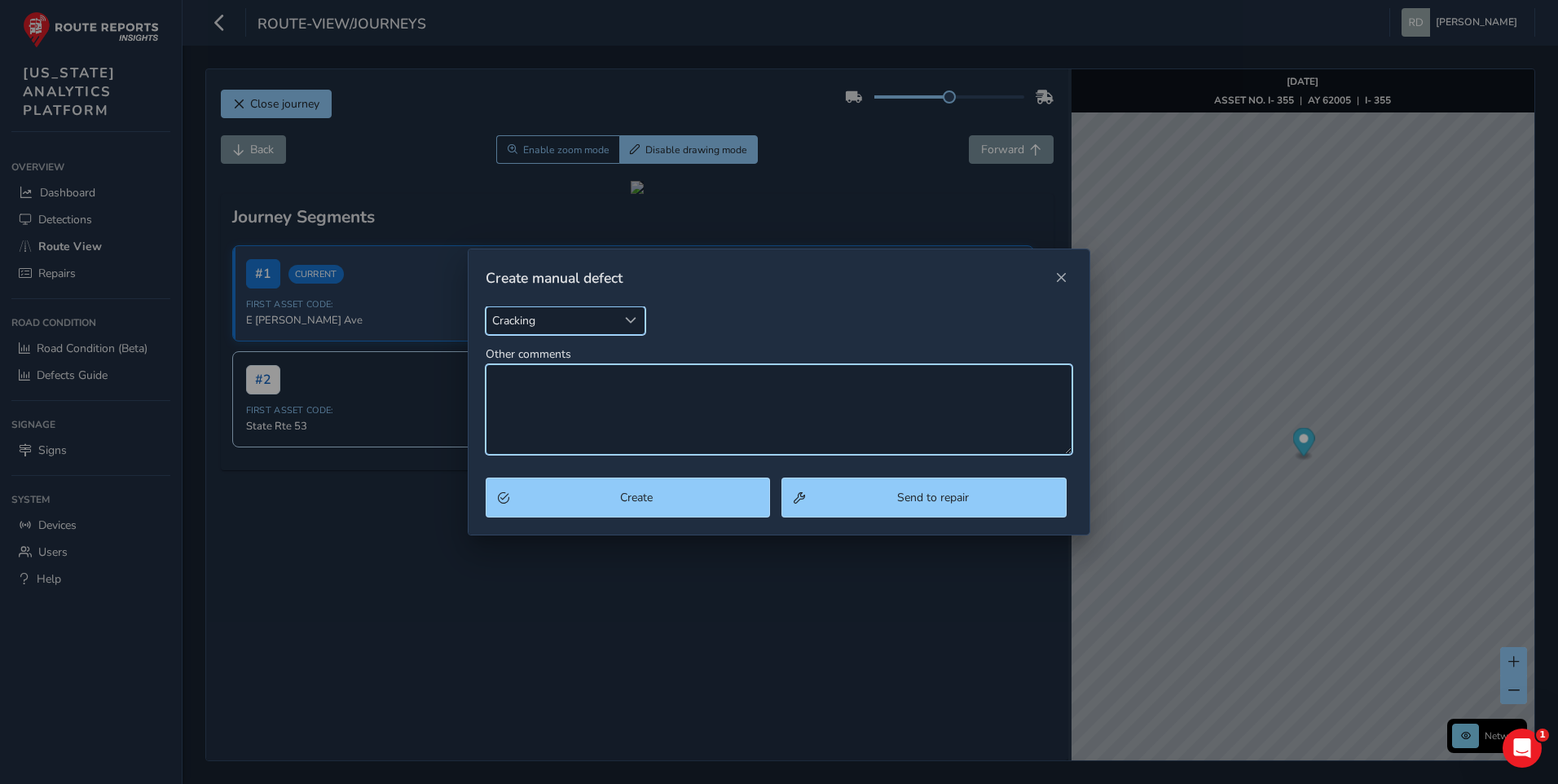
click at [642, 384] on textarea "Other comments" at bounding box center [779, 409] width 588 height 90
type textarea "Longitudinal cracking"
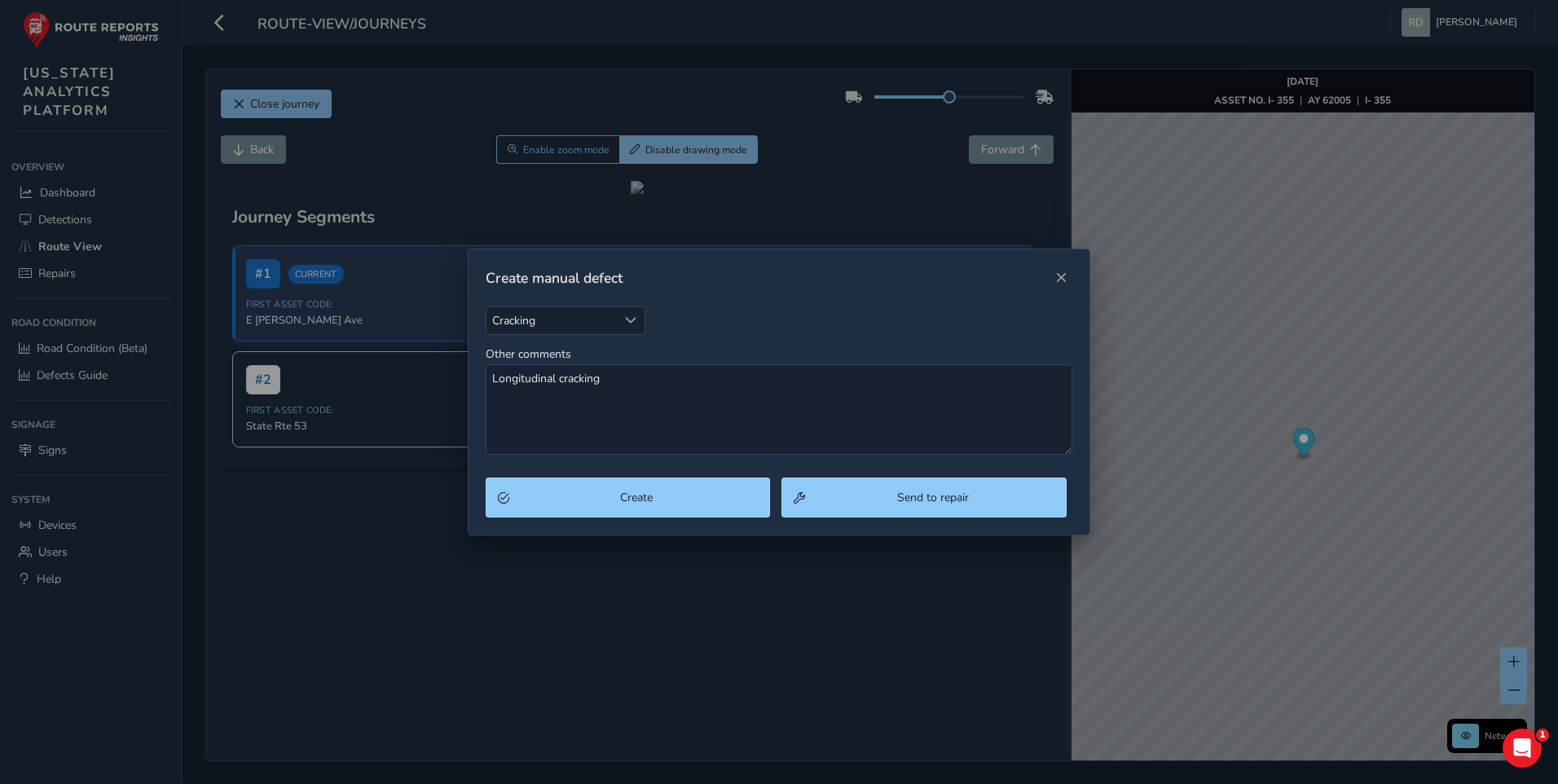
click at [653, 477] on div "Cracking Cracking Other comments Longitudinal cracking" at bounding box center [779, 392] width 622 height 172
click at [651, 506] on button "Create" at bounding box center [629, 497] width 285 height 40
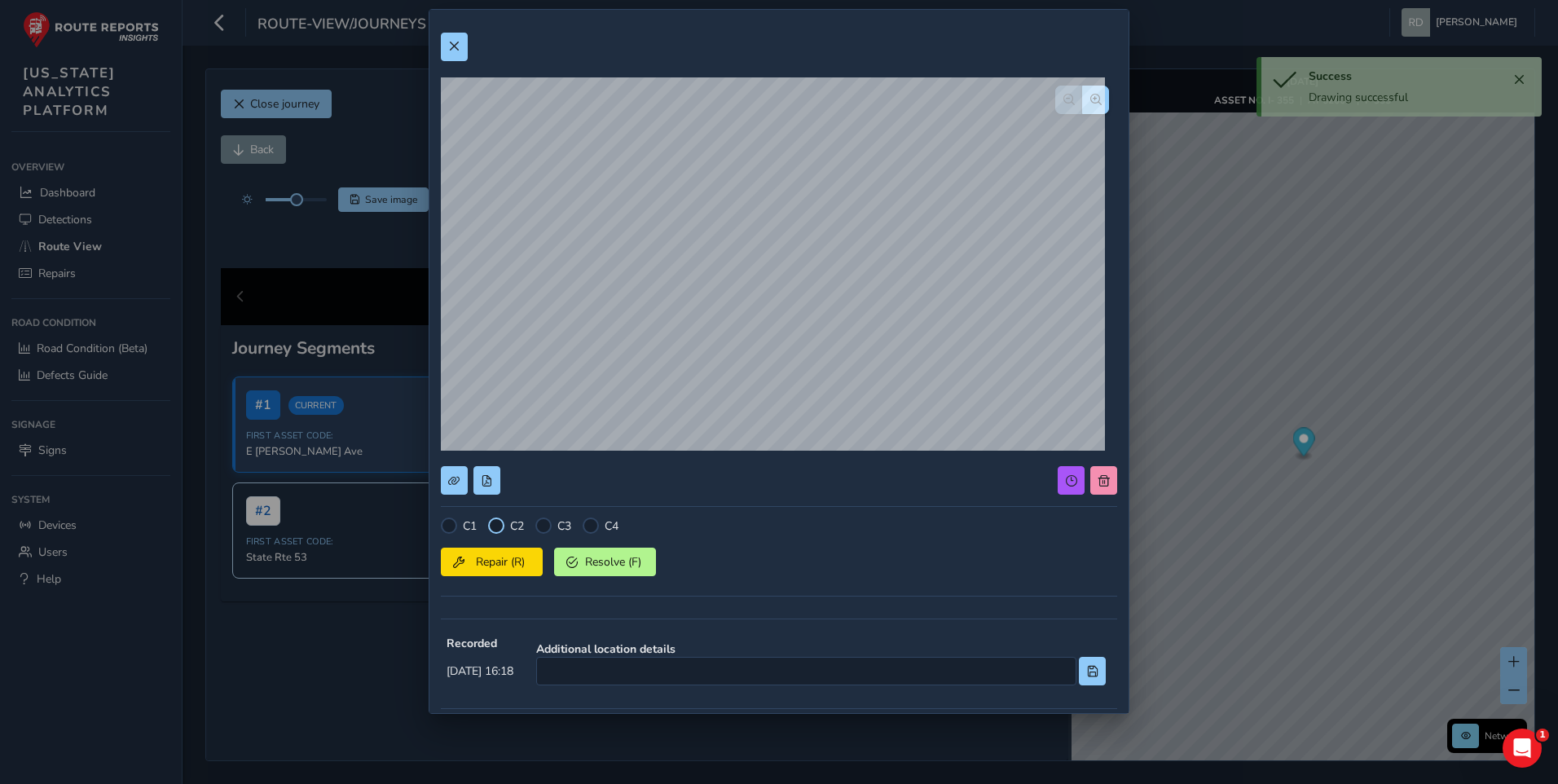
click at [496, 522] on div at bounding box center [497, 525] width 17 height 17
click at [496, 525] on div at bounding box center [497, 525] width 17 height 17
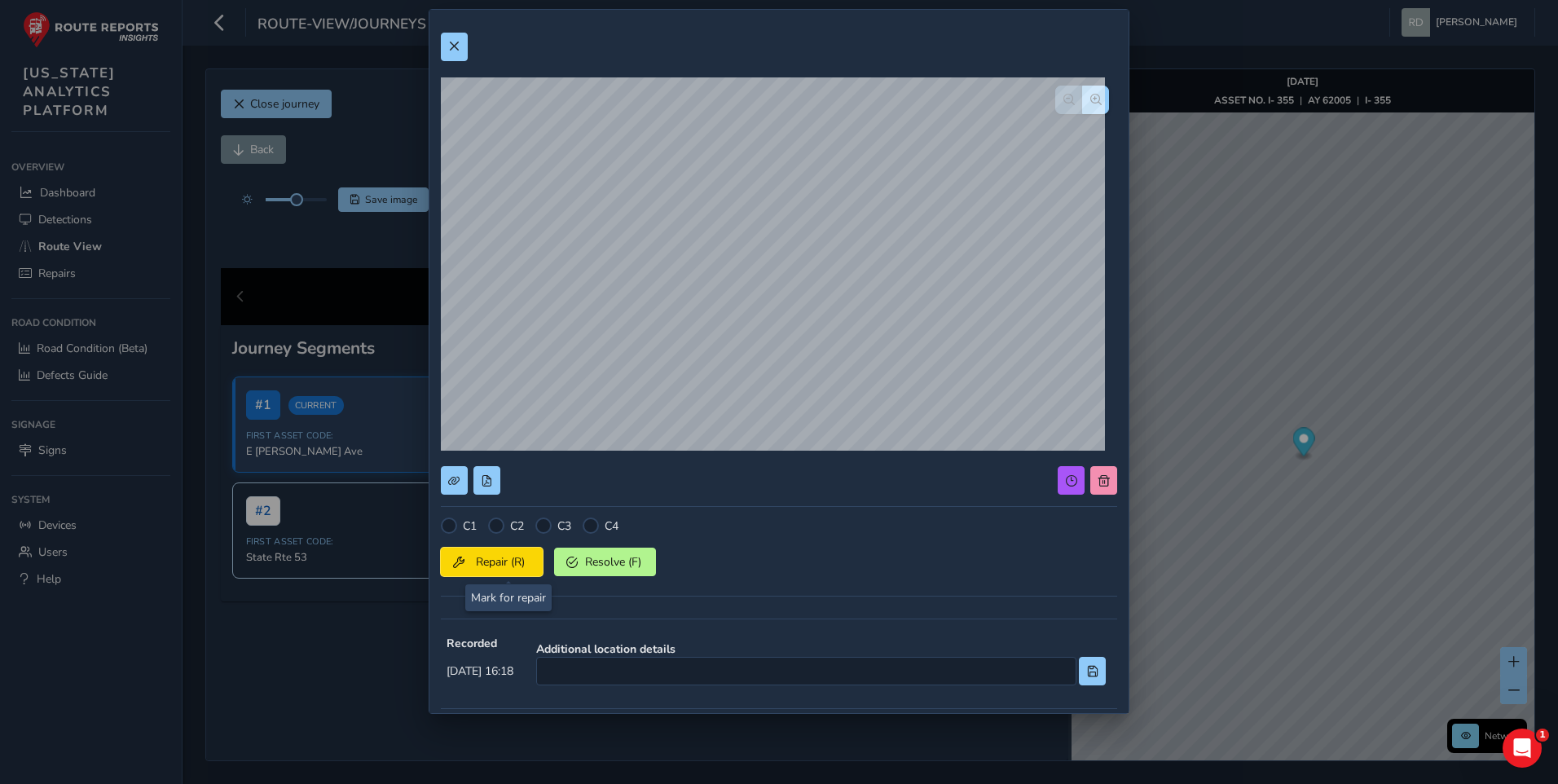
click at [504, 564] on span "Repair (R)" at bounding box center [500, 561] width 61 height 16
click at [467, 43] on button at bounding box center [454, 46] width 27 height 28
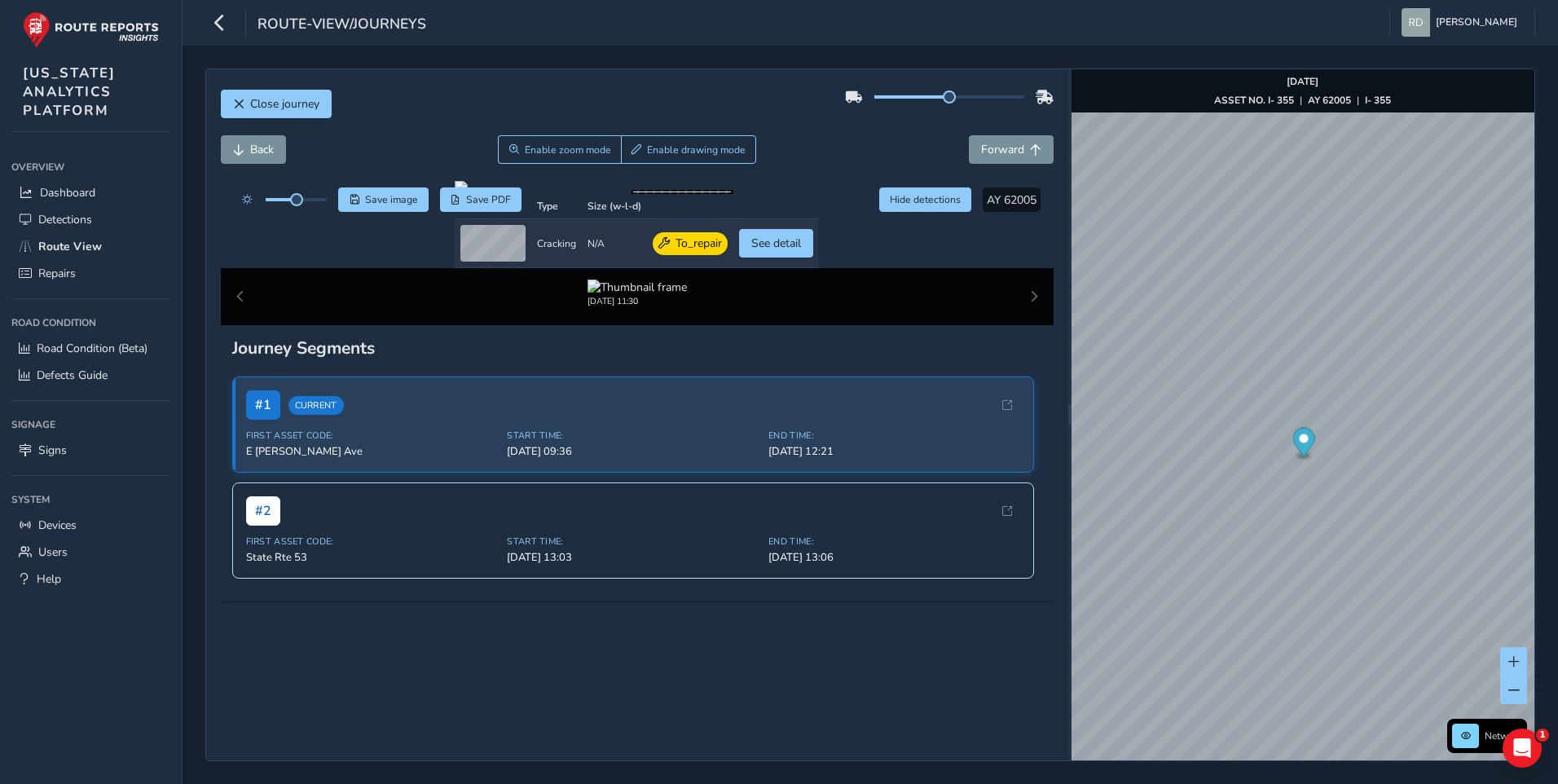
click at [797, 135] on div "Back Enable zoom mode Enable drawing mode Forward" at bounding box center [637, 149] width 833 height 28
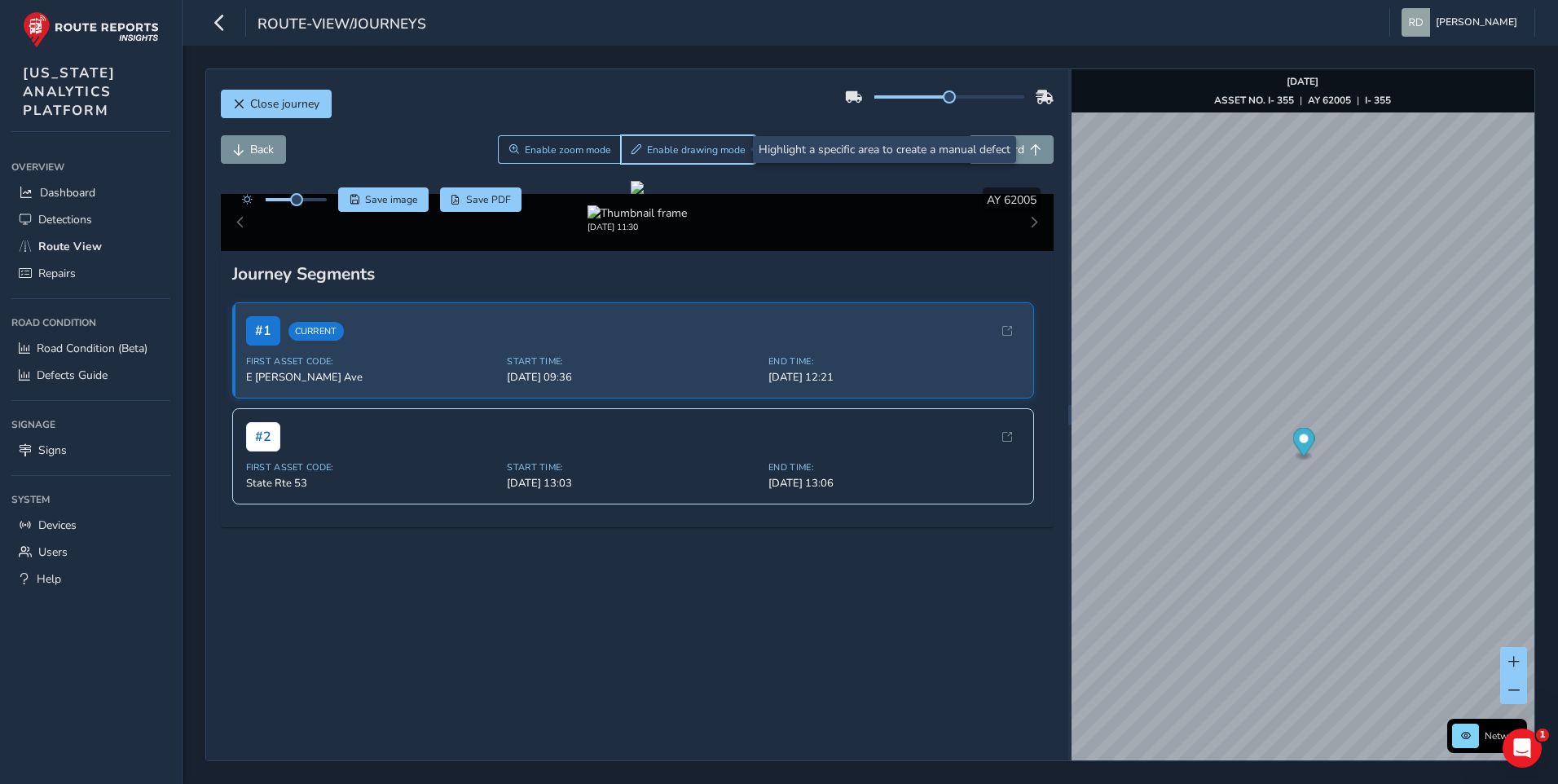
click at [653, 143] on span "Enable drawing mode" at bounding box center [696, 150] width 99 height 13
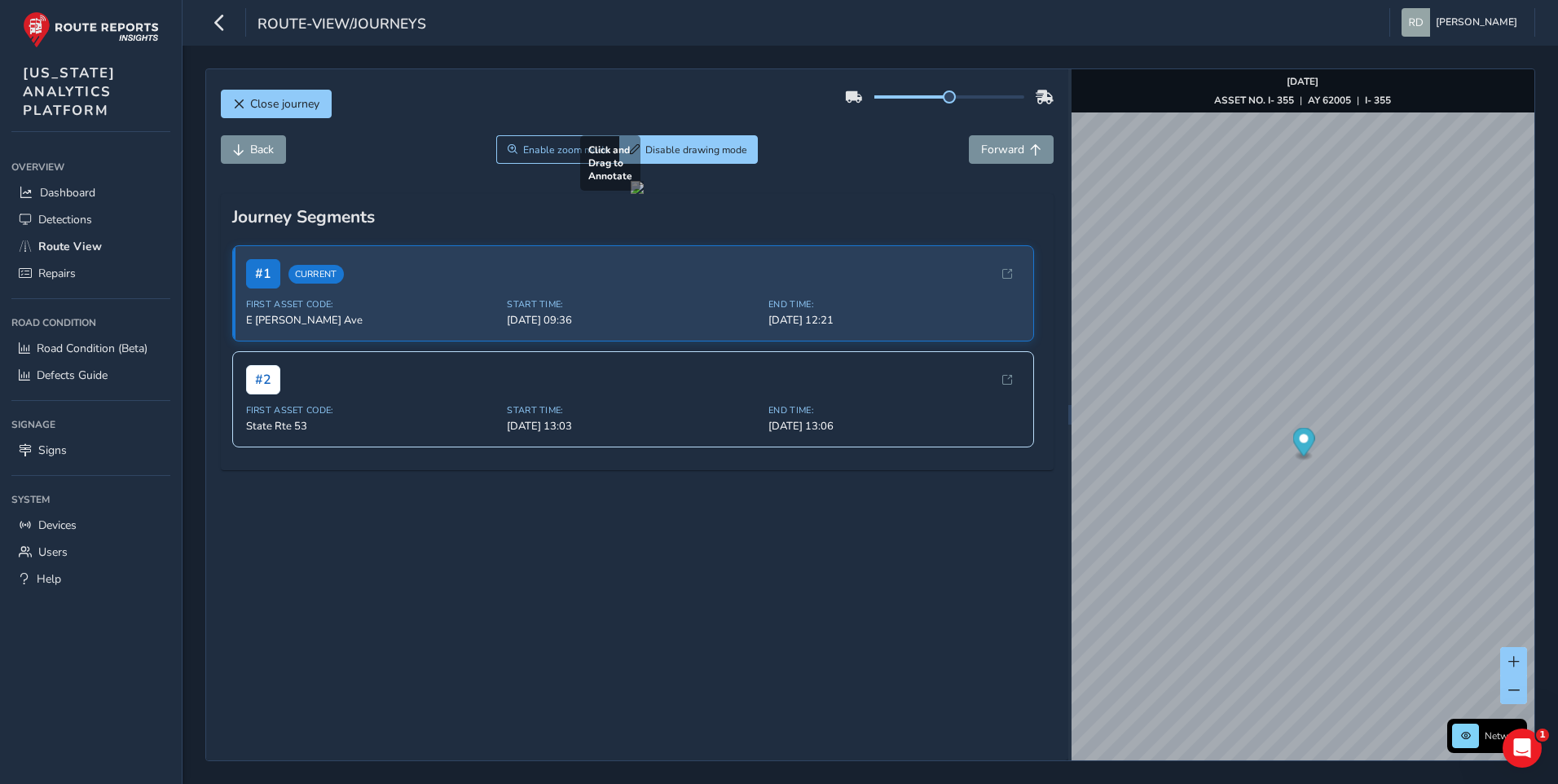
drag, startPoint x: 663, startPoint y: 491, endPoint x: 818, endPoint y: 641, distance: 215.7
click at [643, 194] on div at bounding box center [638, 187] width 13 height 13
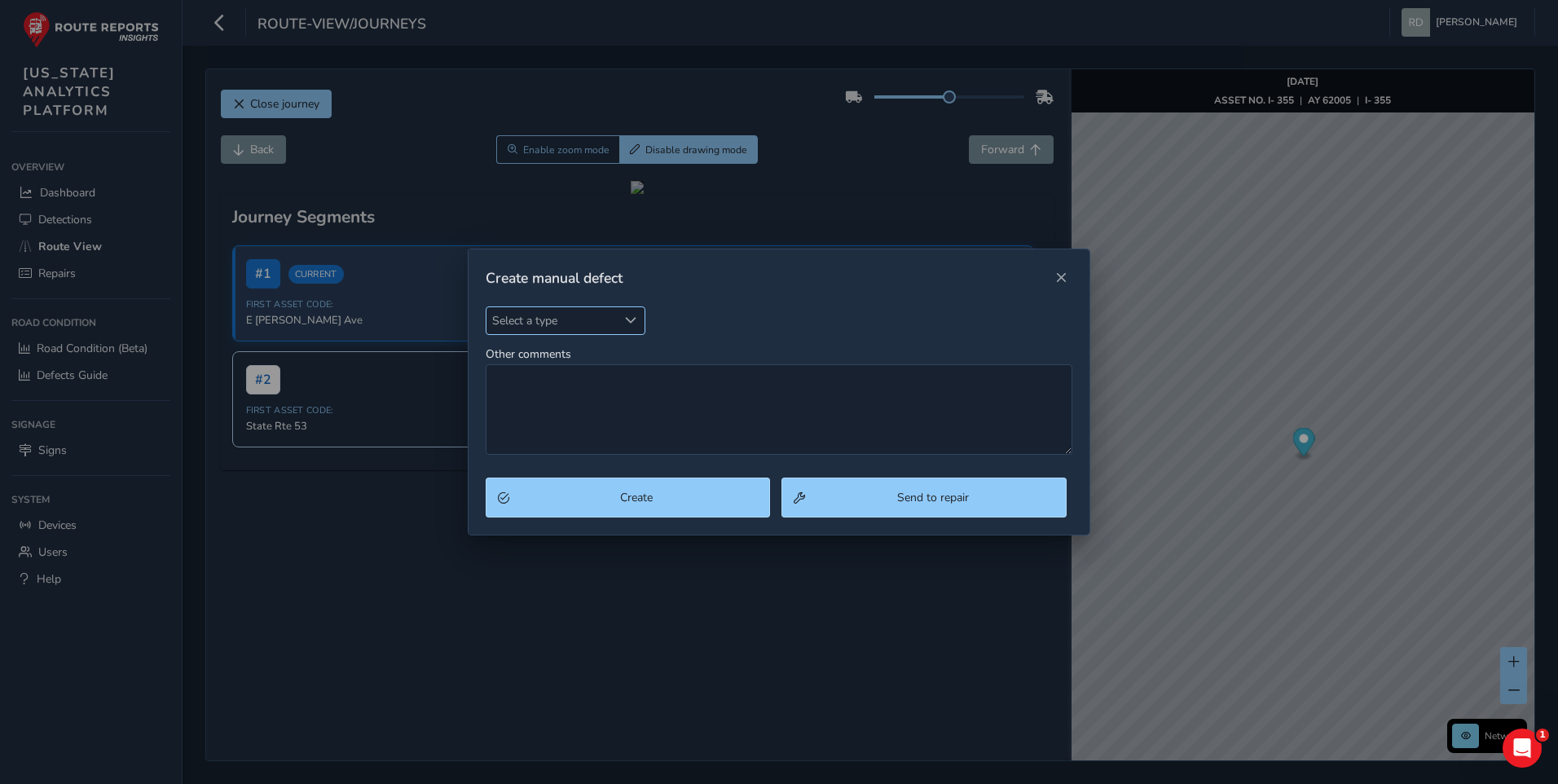
click at [595, 307] on span "Select a type" at bounding box center [552, 321] width 131 height 27
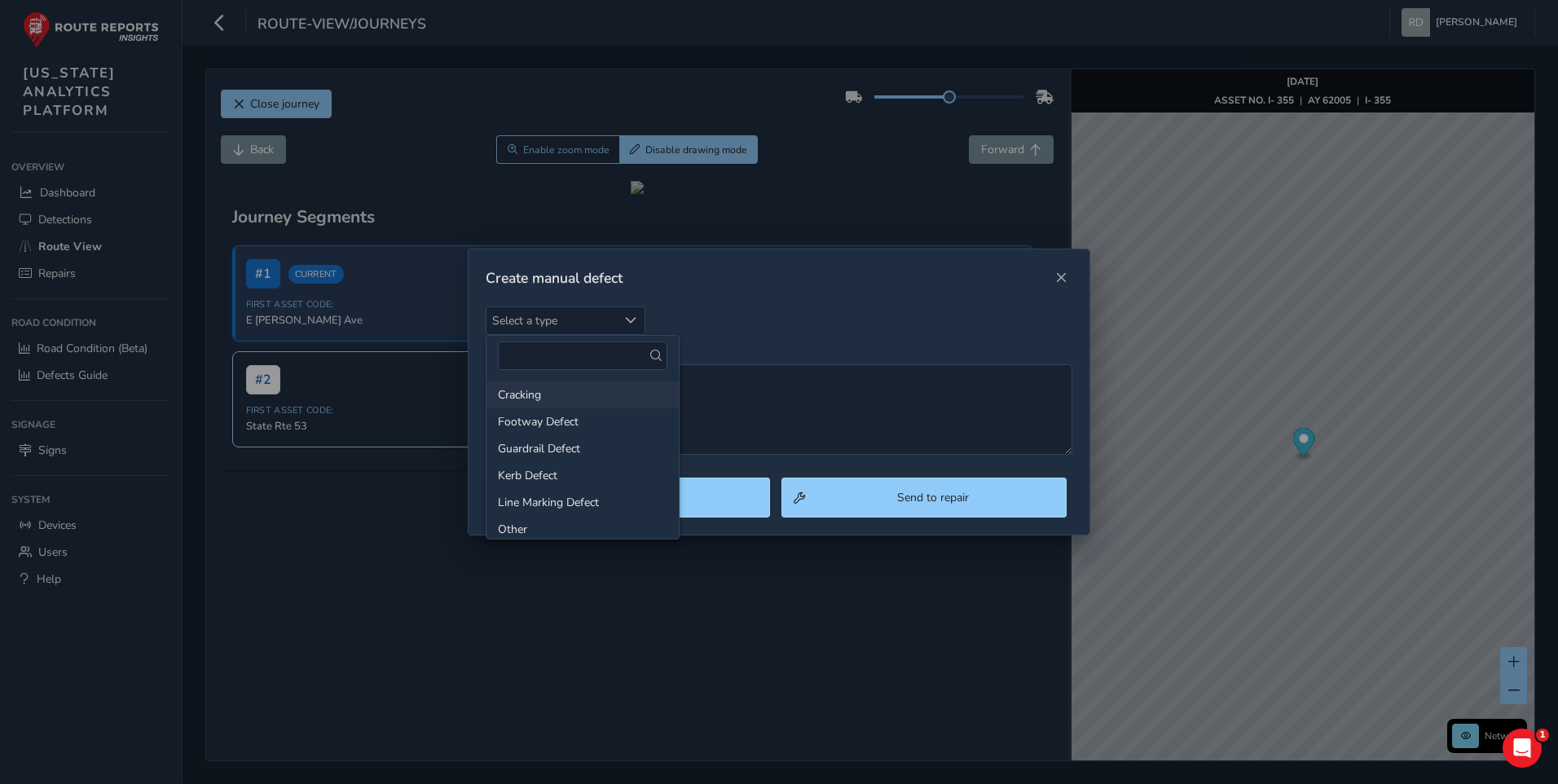
click at [551, 395] on li "Cracking" at bounding box center [583, 394] width 192 height 27
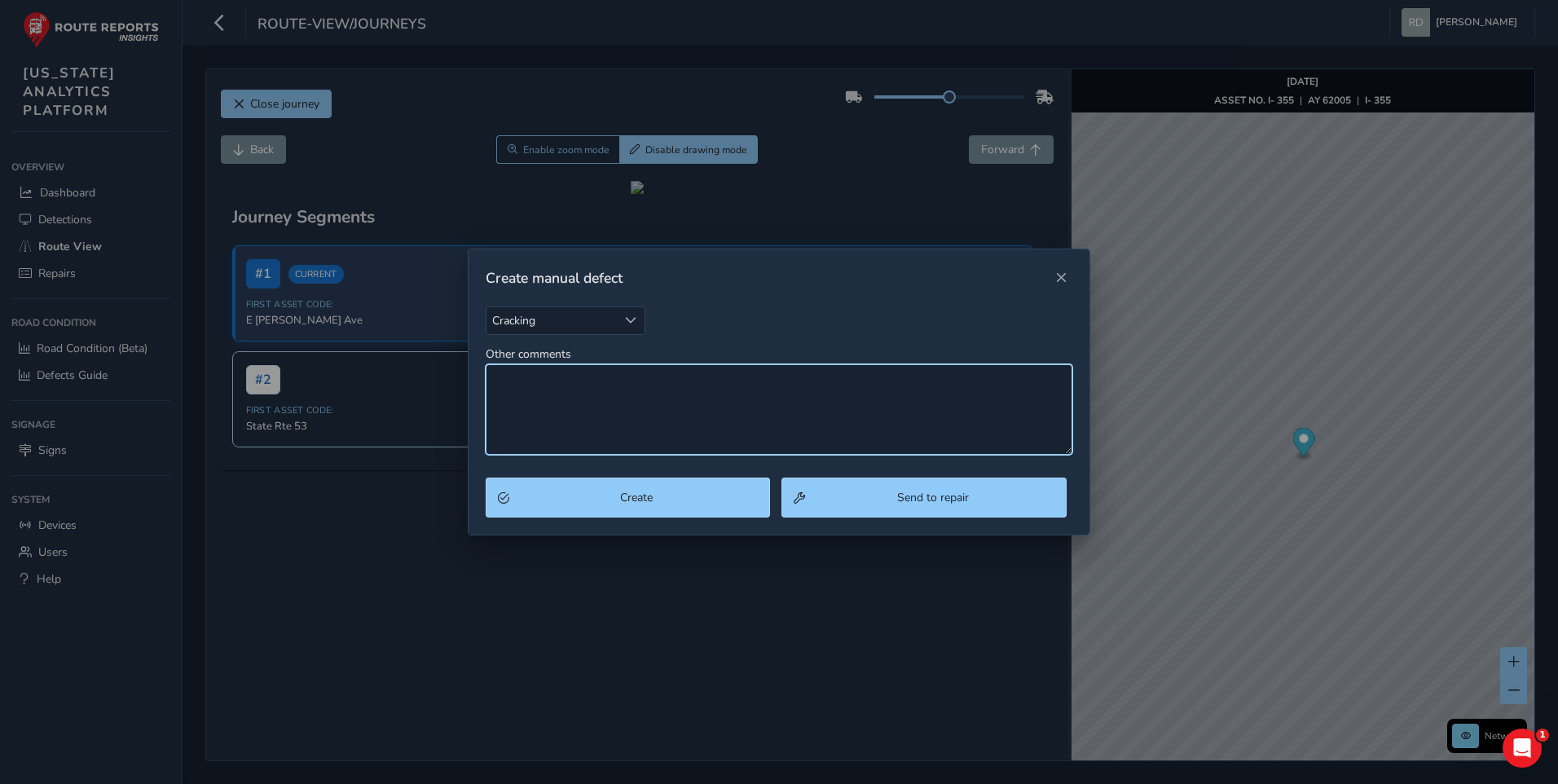
click at [623, 401] on textarea "Other comments" at bounding box center [779, 409] width 588 height 90
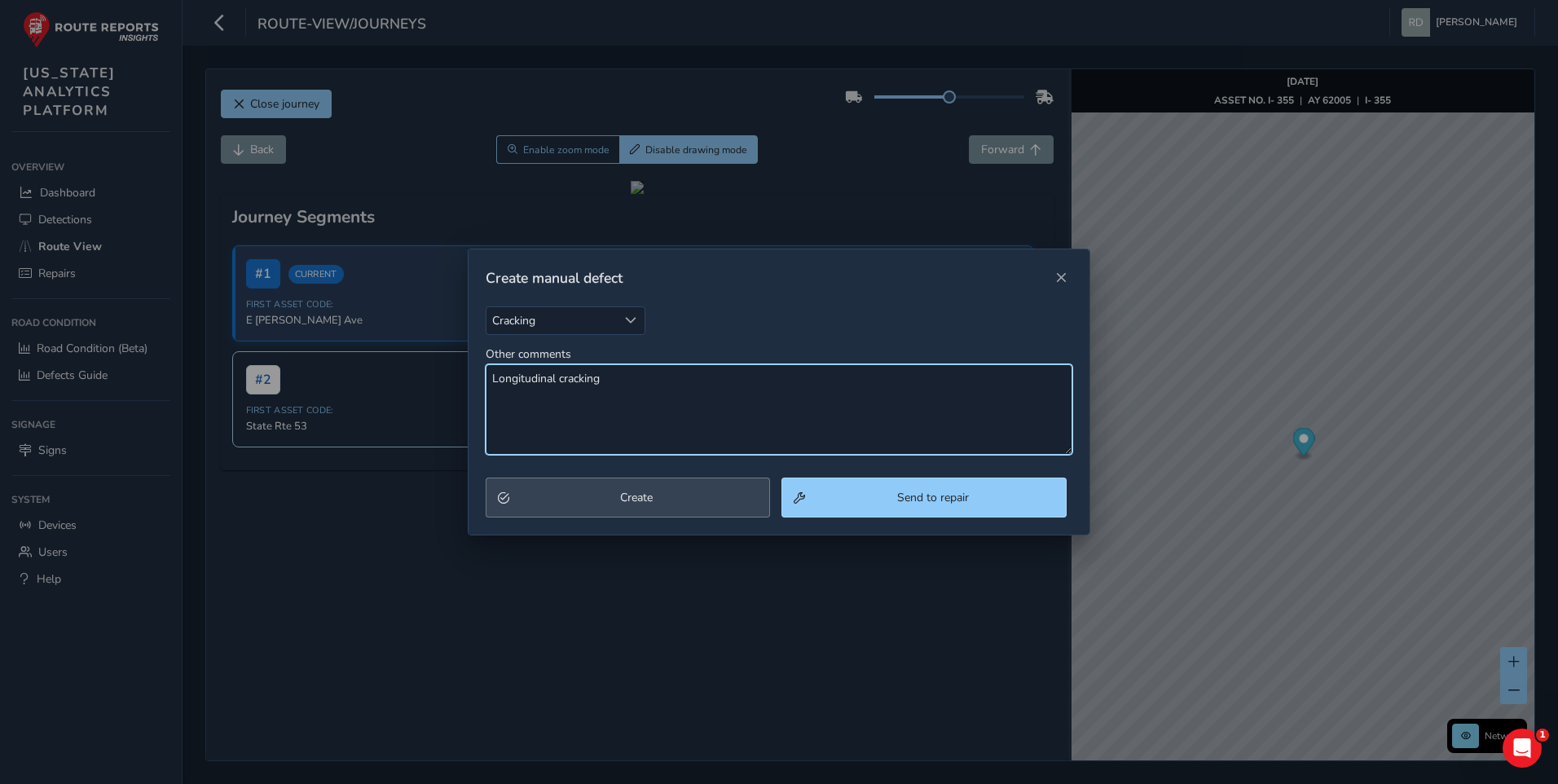
type textarea "Longitudinal cracking"
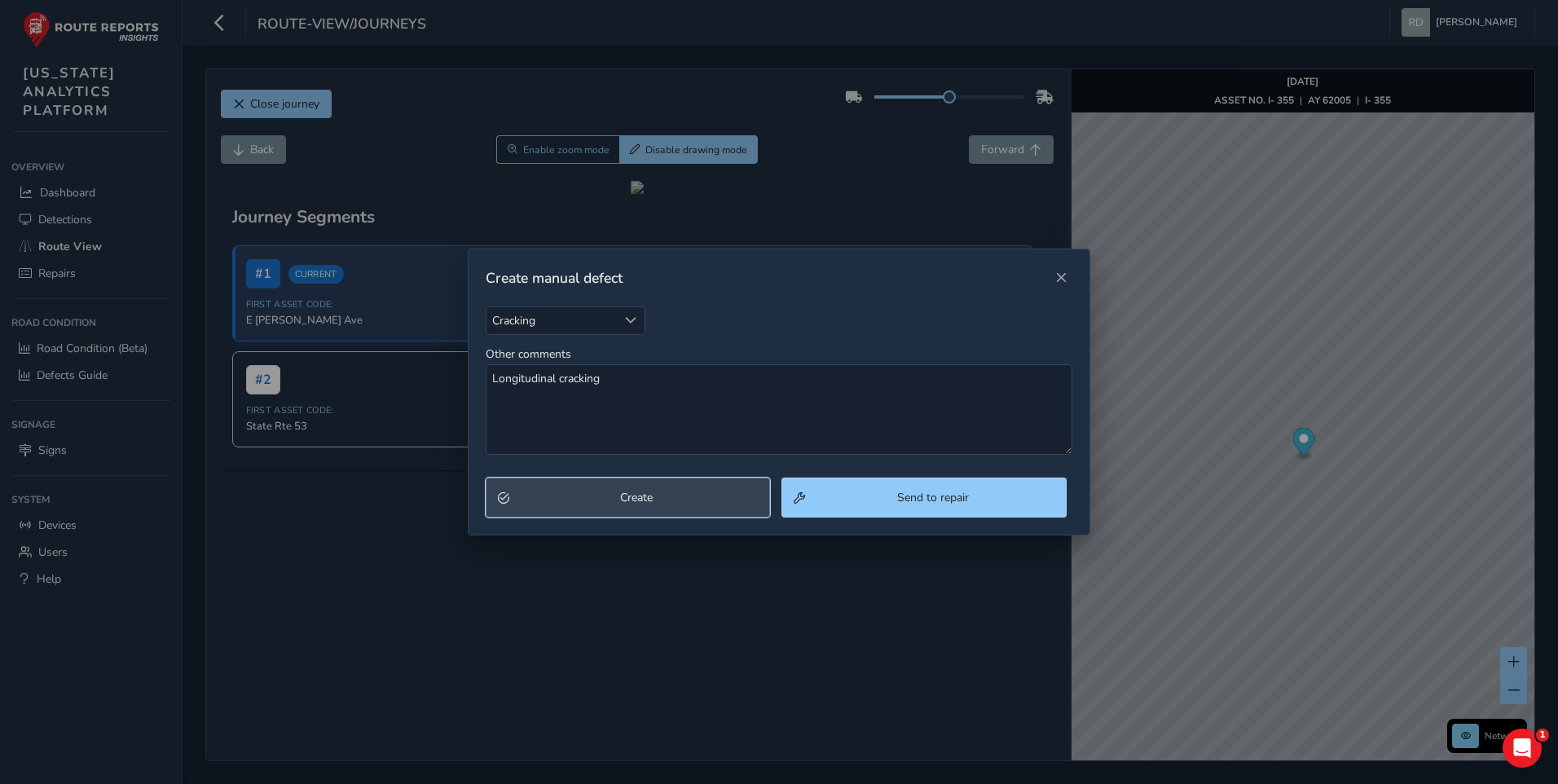
click at [676, 478] on button "Create" at bounding box center [629, 497] width 285 height 40
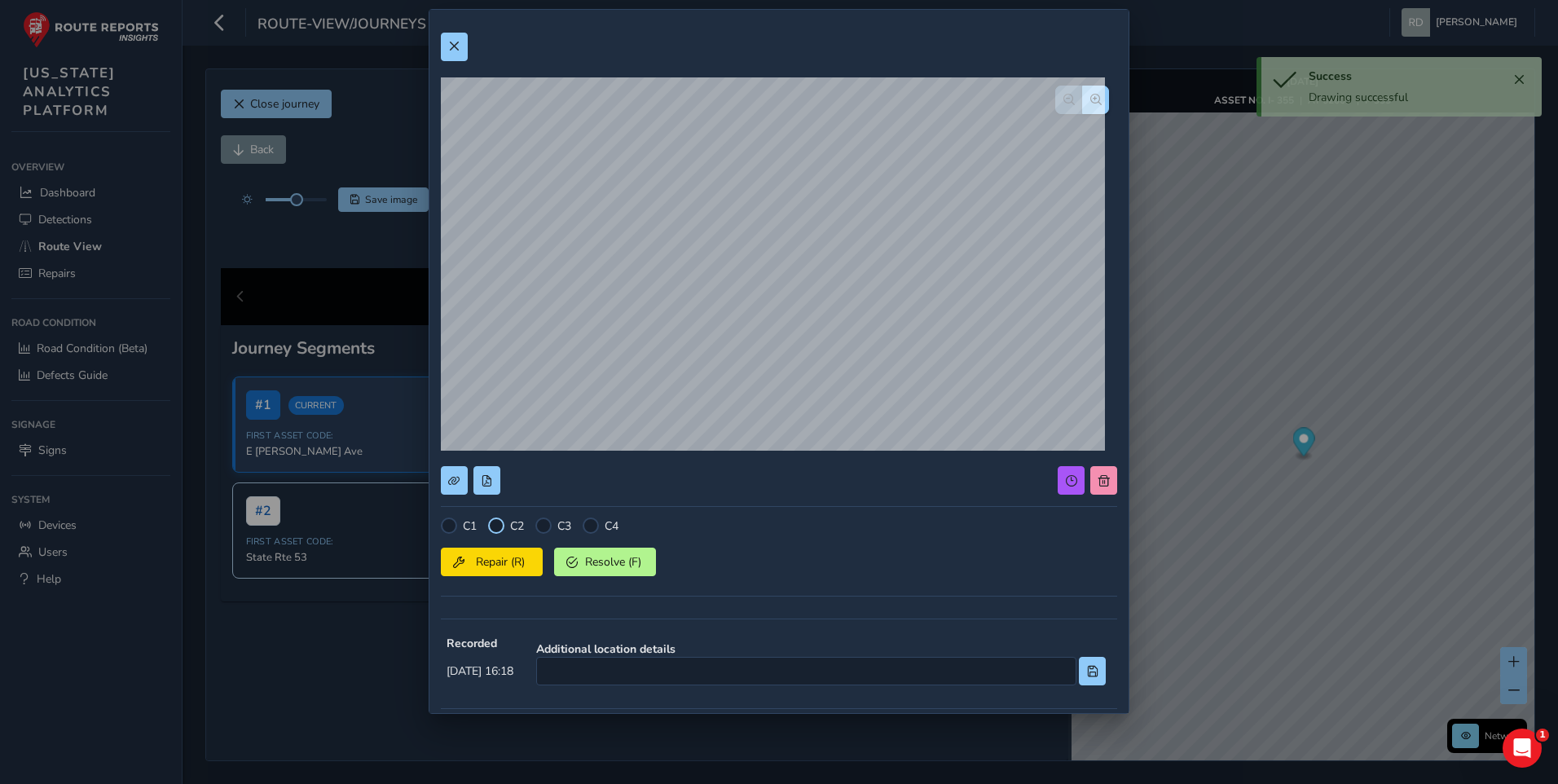
click at [499, 530] on div at bounding box center [497, 525] width 17 height 17
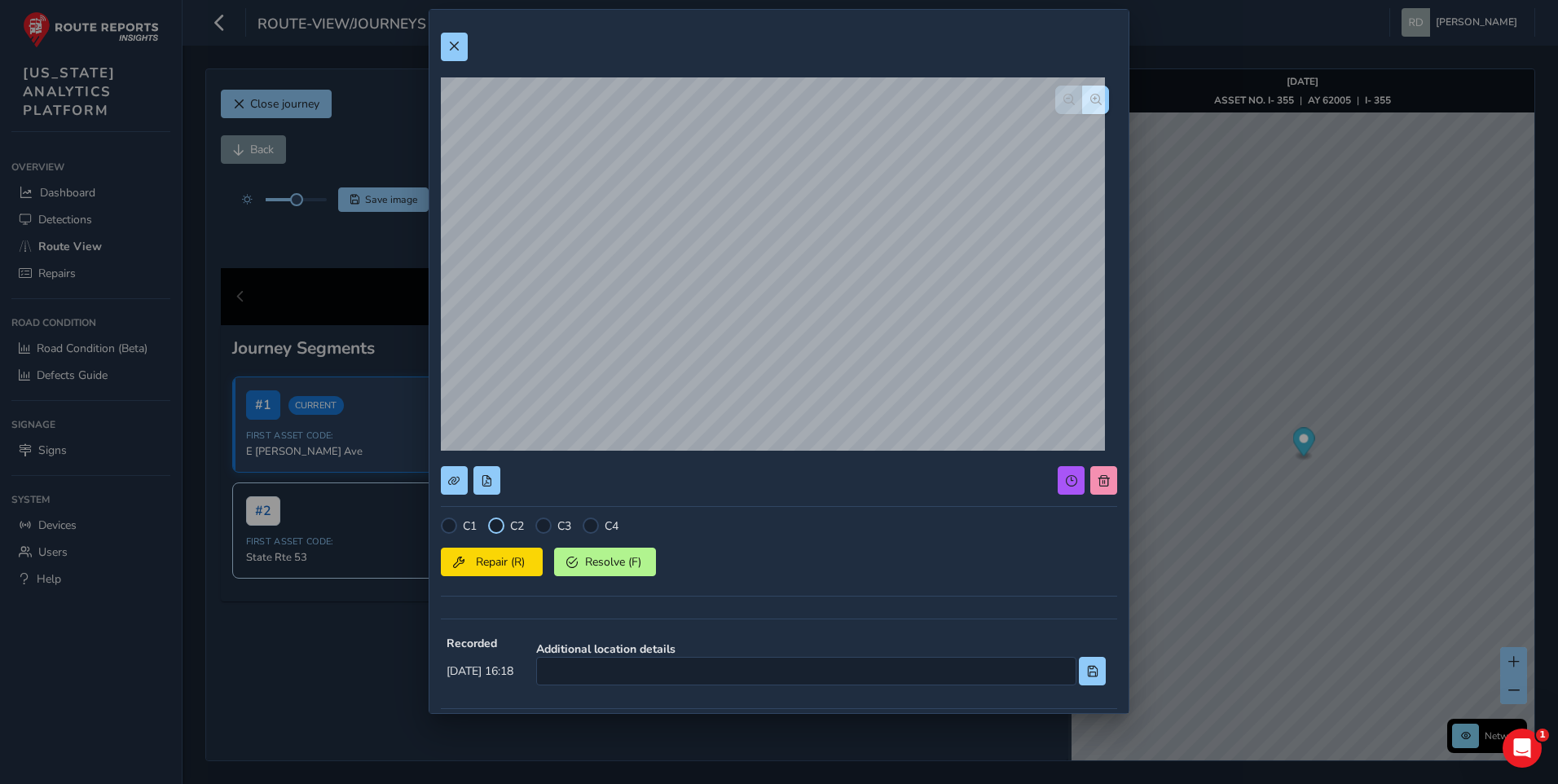
click at [500, 521] on div at bounding box center [497, 525] width 17 height 17
click at [507, 569] on span "Repair (R)" at bounding box center [500, 561] width 61 height 16
click at [459, 28] on div "C1 C2 C3 C4 Repair (R) Resolve (F) Recorded [DATE] 16:18 Additional location de…" at bounding box center [779, 474] width 677 height 906
click at [454, 36] on button at bounding box center [454, 46] width 27 height 28
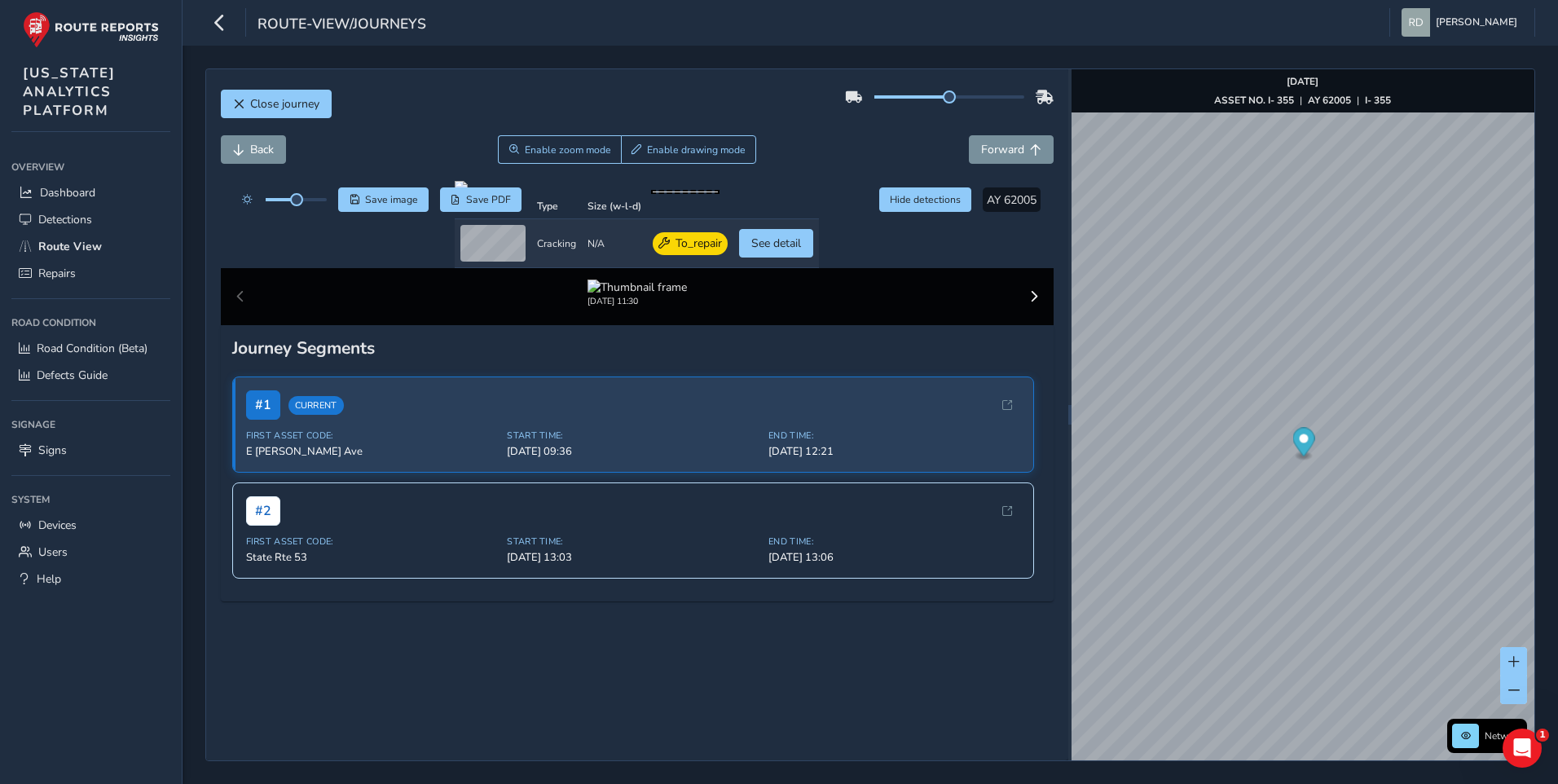
click at [779, 156] on div "Back Enable zoom mode Enable drawing mode Forward" at bounding box center [637, 149] width 833 height 28
